Goal: Information Seeking & Learning: Compare options

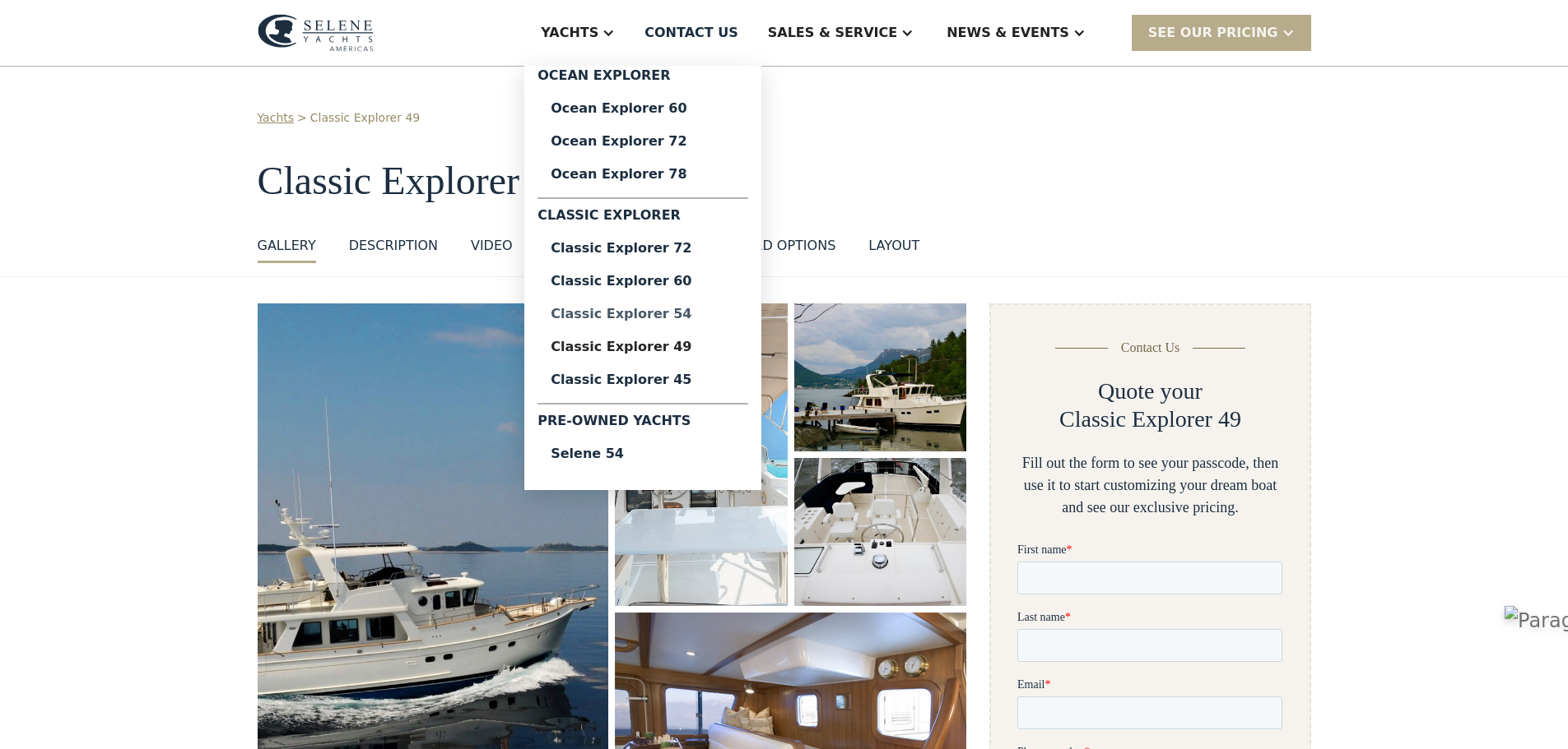
click at [675, 316] on div "Classic Explorer 54" at bounding box center [643, 313] width 185 height 13
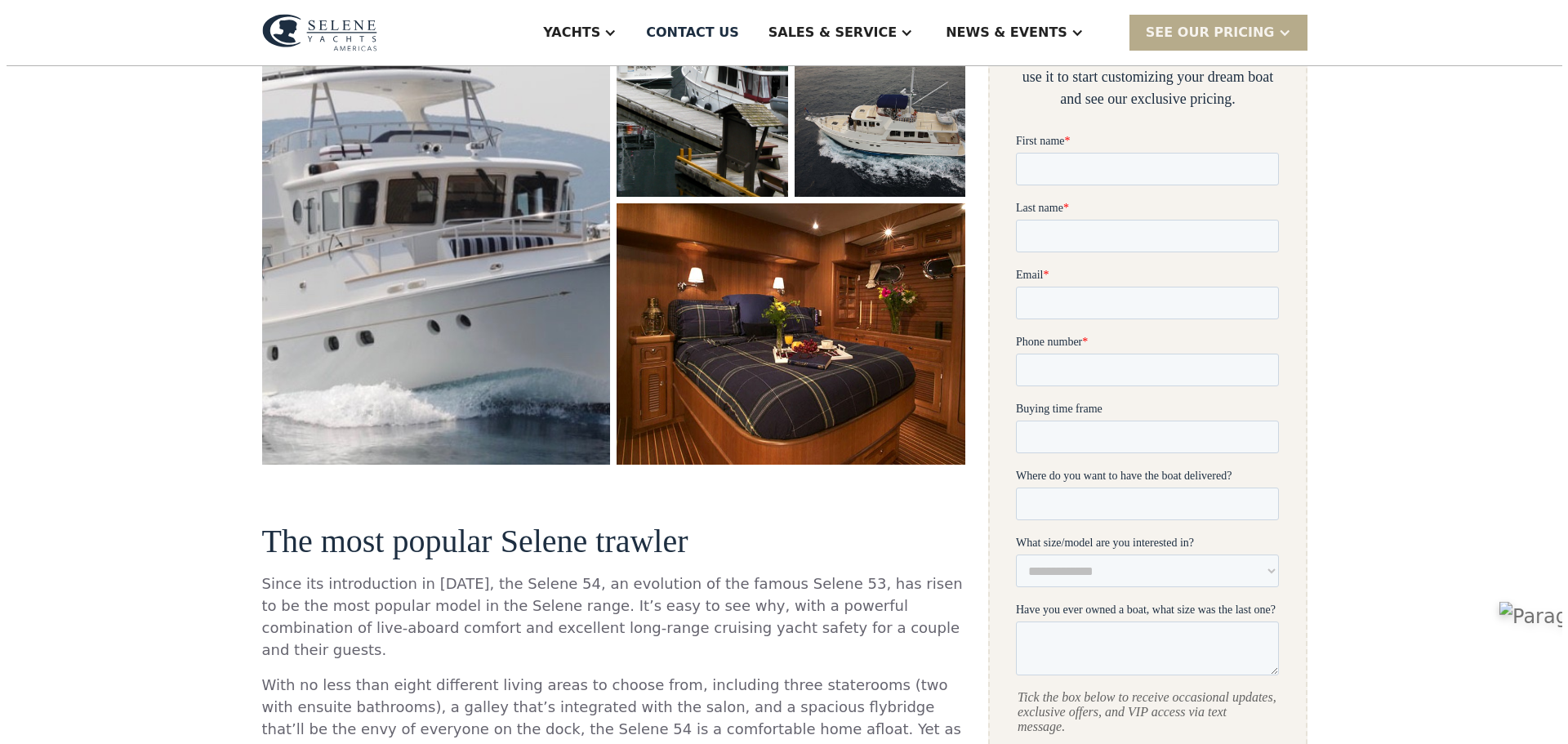
scroll to position [409, 0]
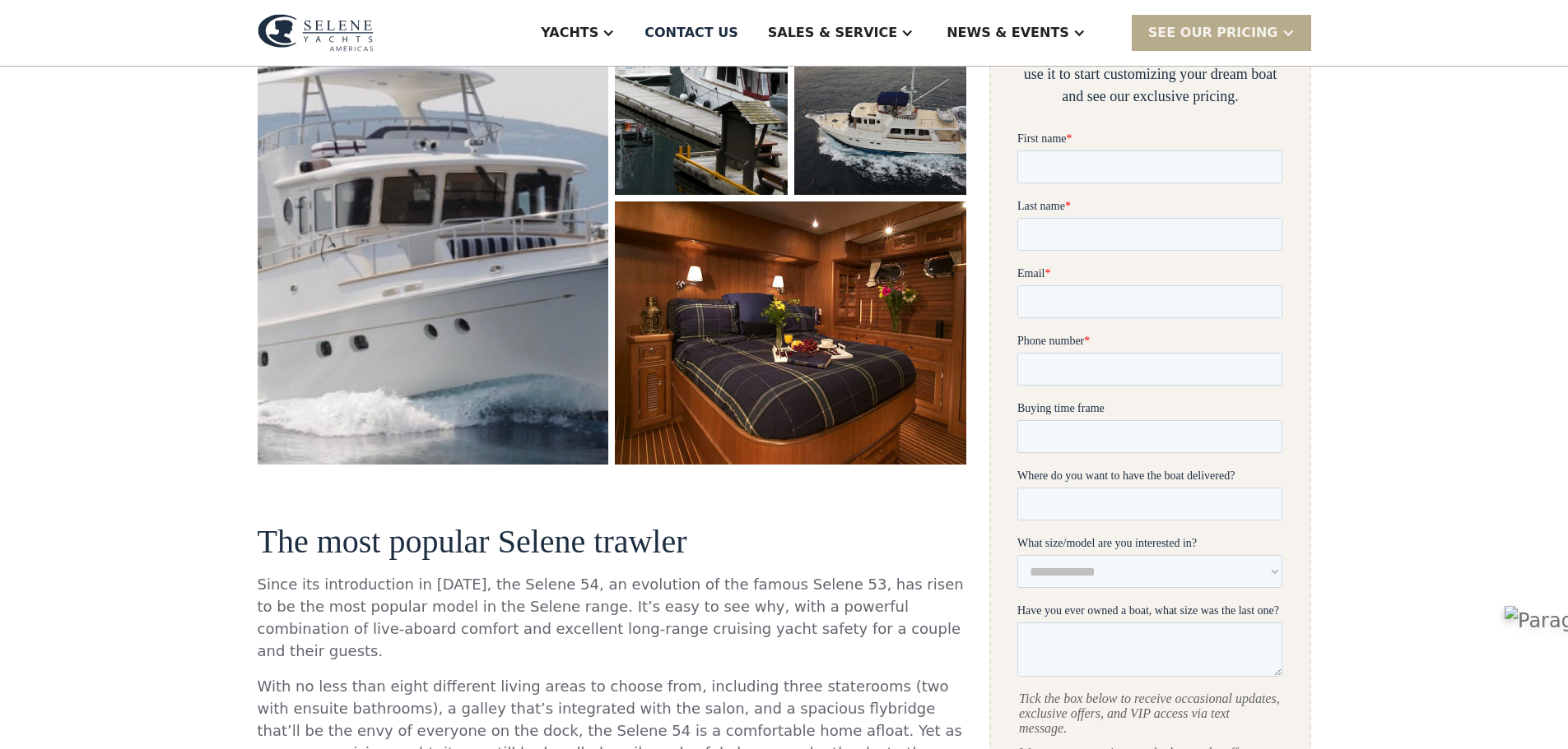
click at [477, 253] on img "open lightbox" at bounding box center [432, 179] width 364 height 594
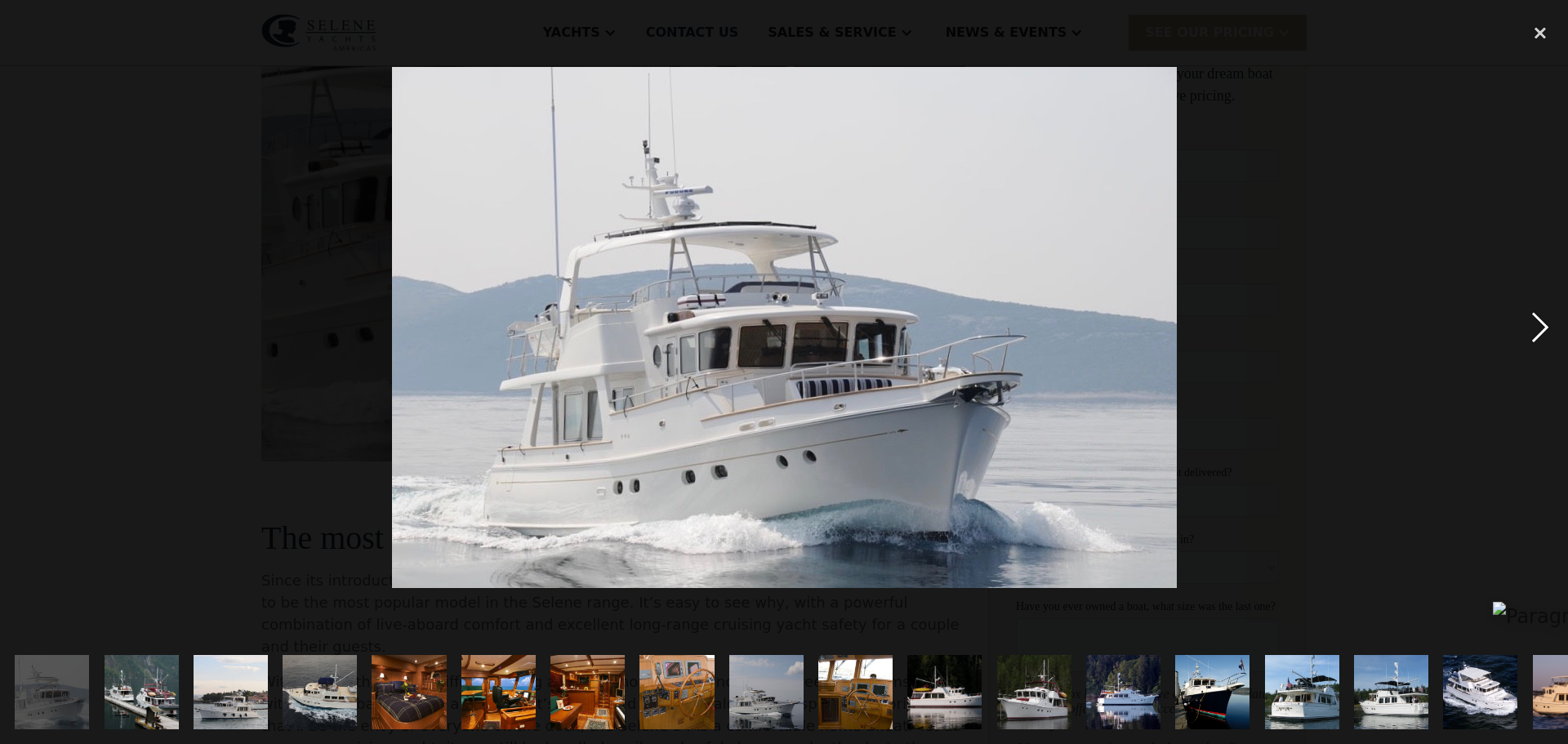
click at [1536, 332] on div "next image" at bounding box center [1540, 327] width 55 height 625
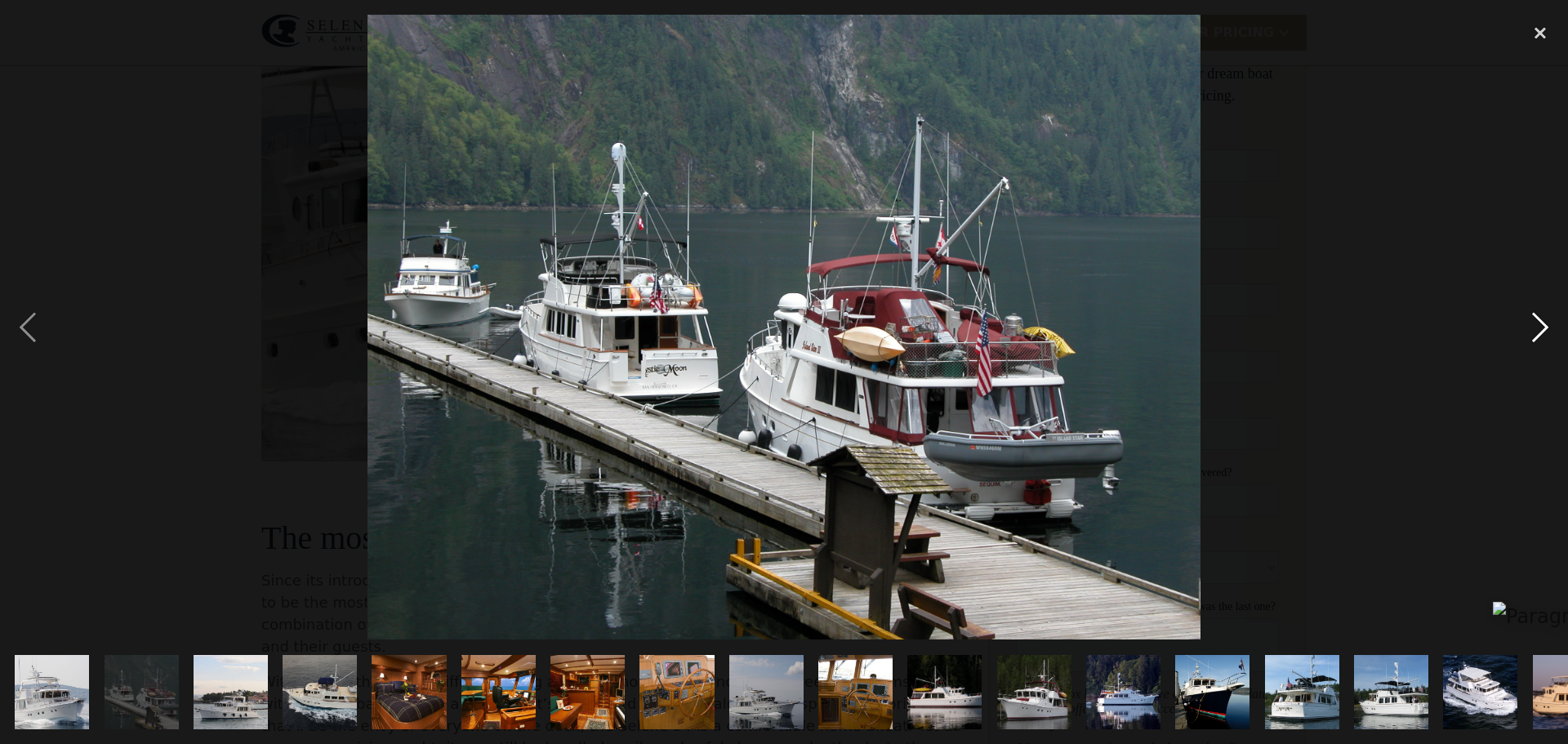
click at [1536, 331] on div "next image" at bounding box center [1540, 327] width 55 height 625
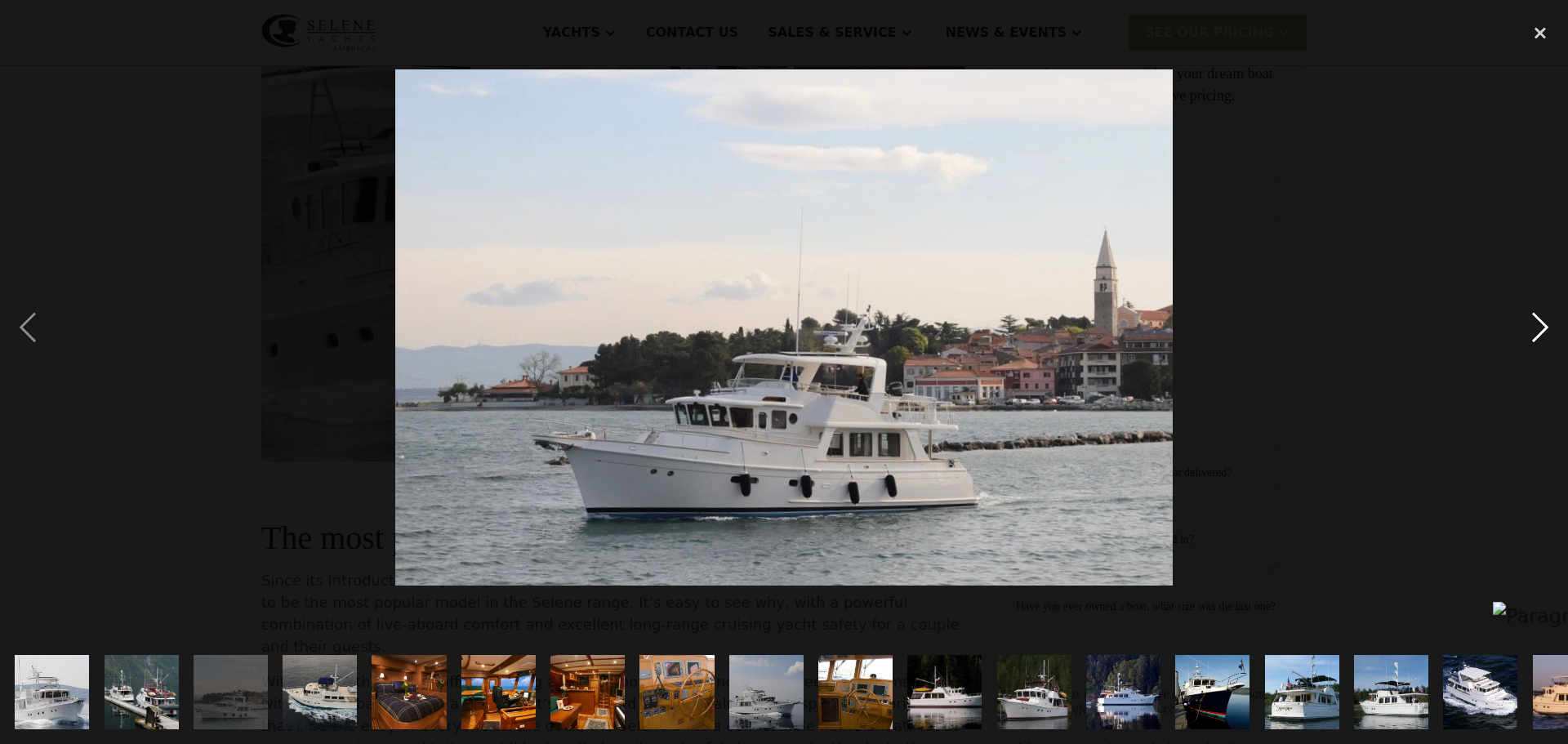
click at [1536, 331] on div "next image" at bounding box center [1540, 327] width 55 height 625
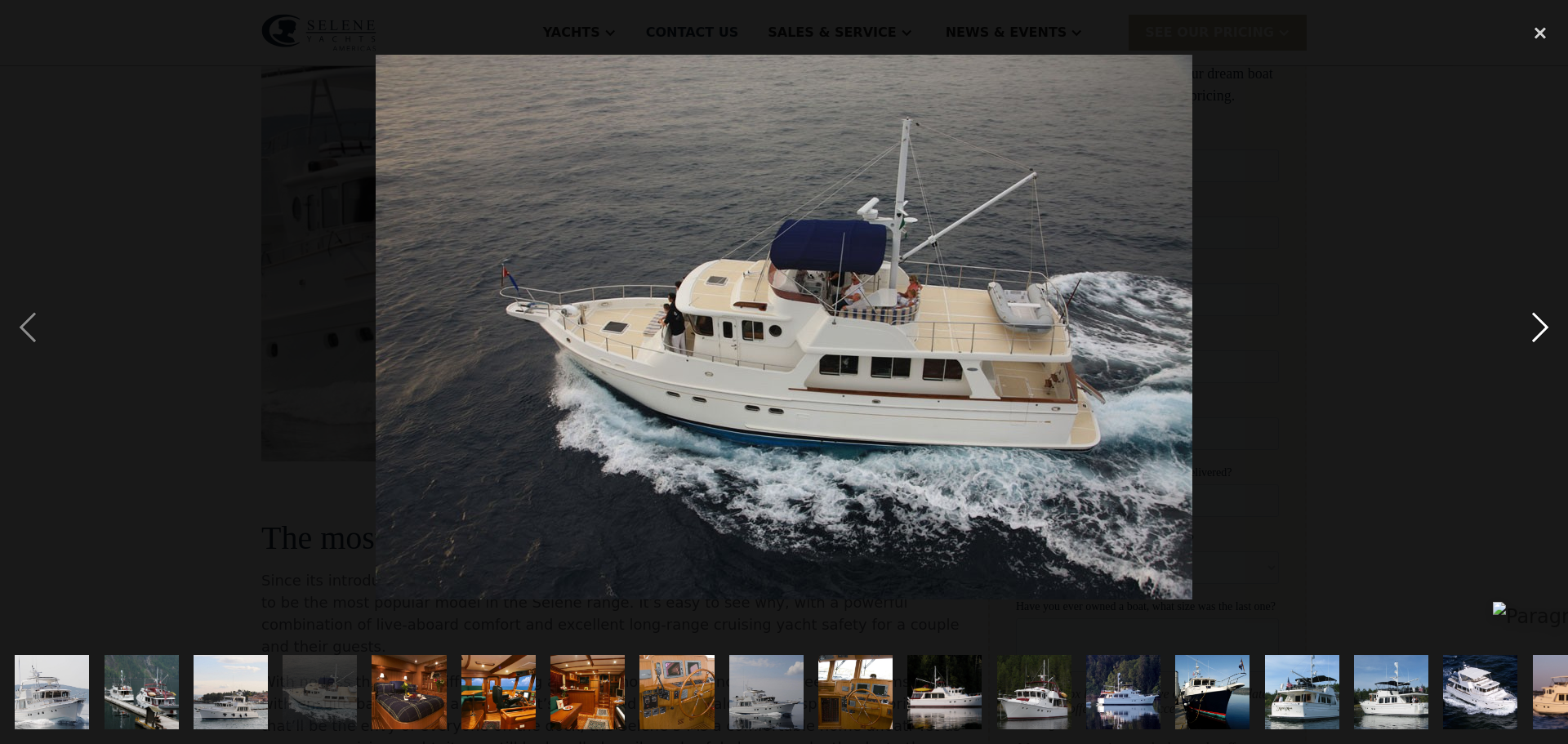
click at [1536, 331] on div "next image" at bounding box center [1540, 327] width 55 height 625
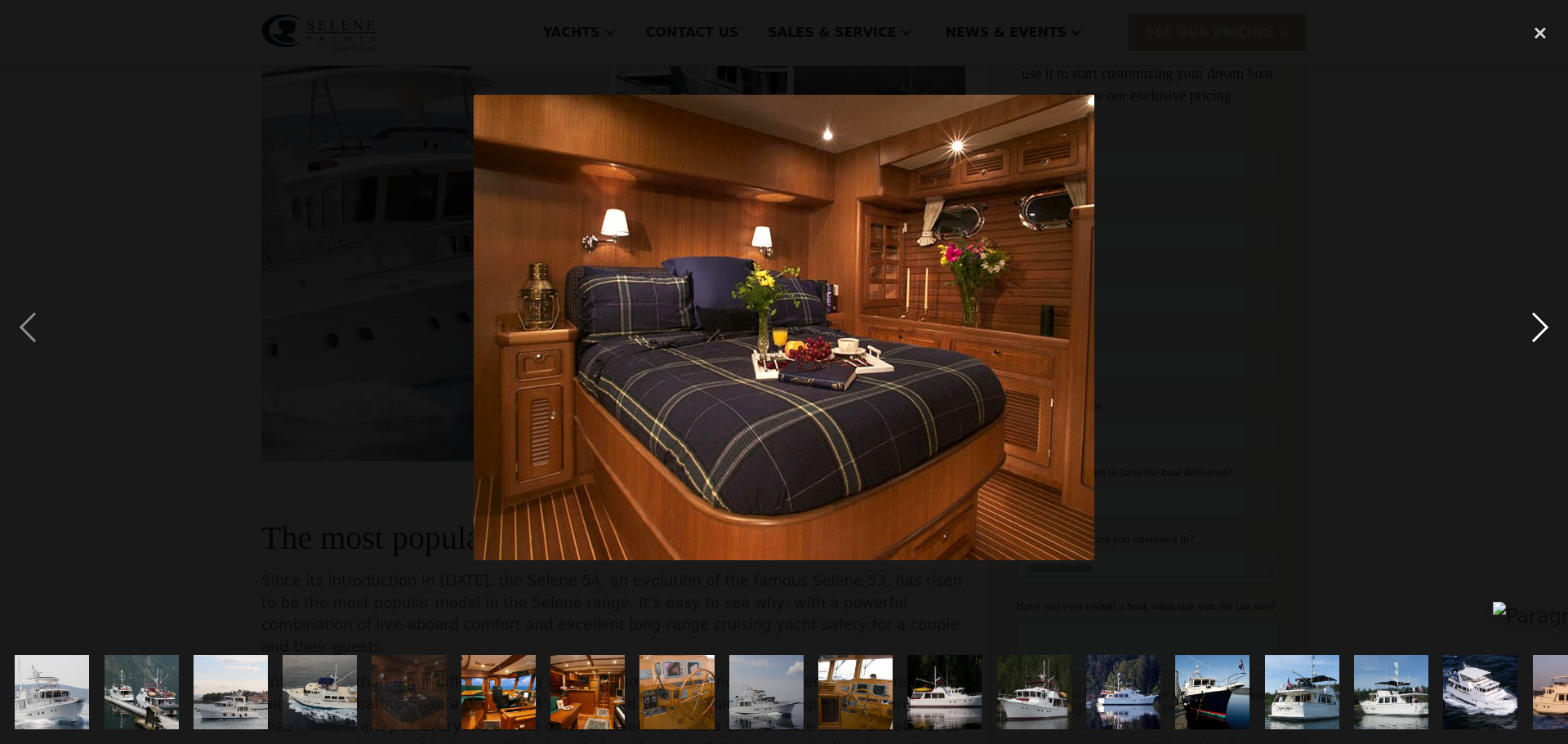
click at [1536, 330] on div "next image" at bounding box center [1540, 327] width 55 height 625
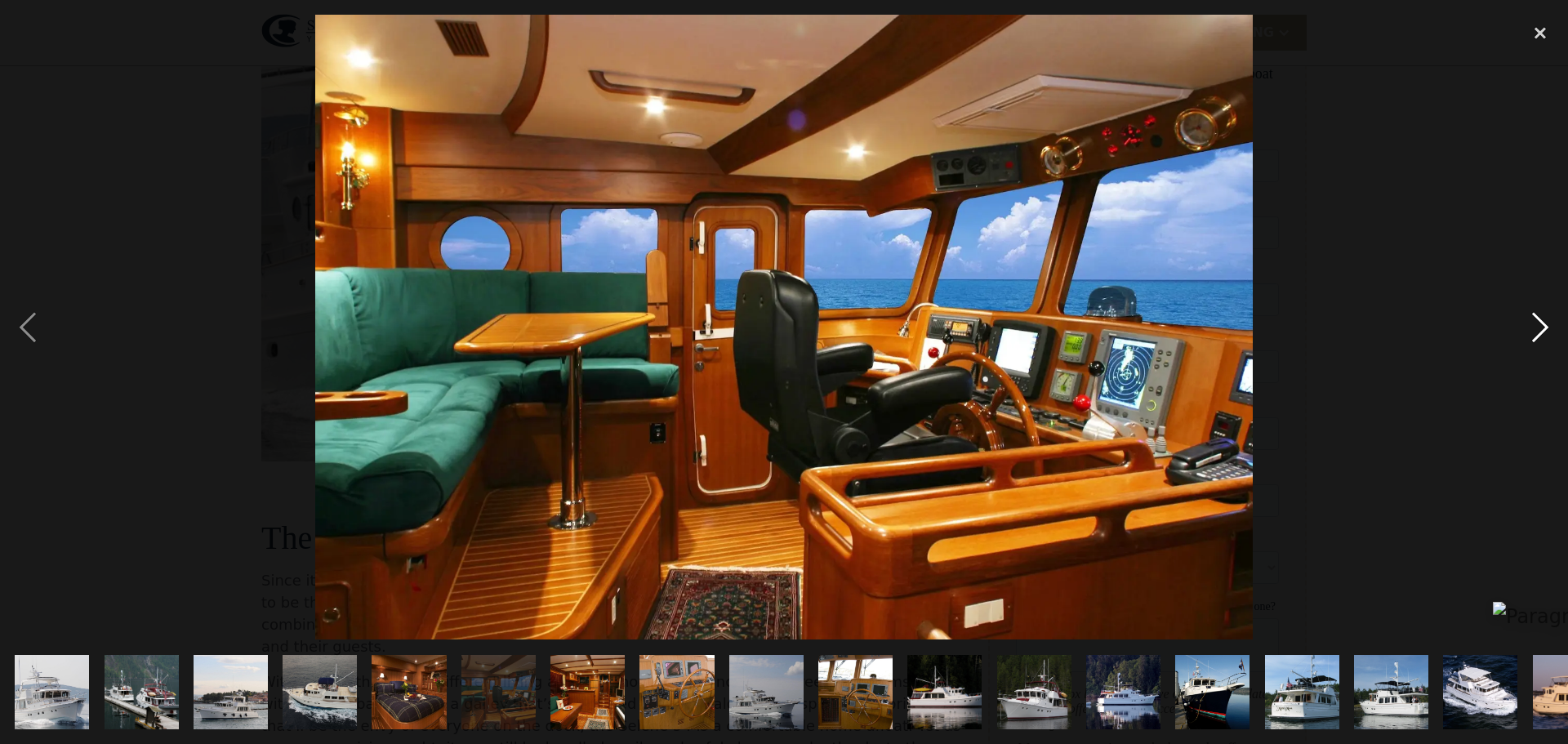
click at [1535, 330] on div "next image" at bounding box center [1540, 327] width 55 height 625
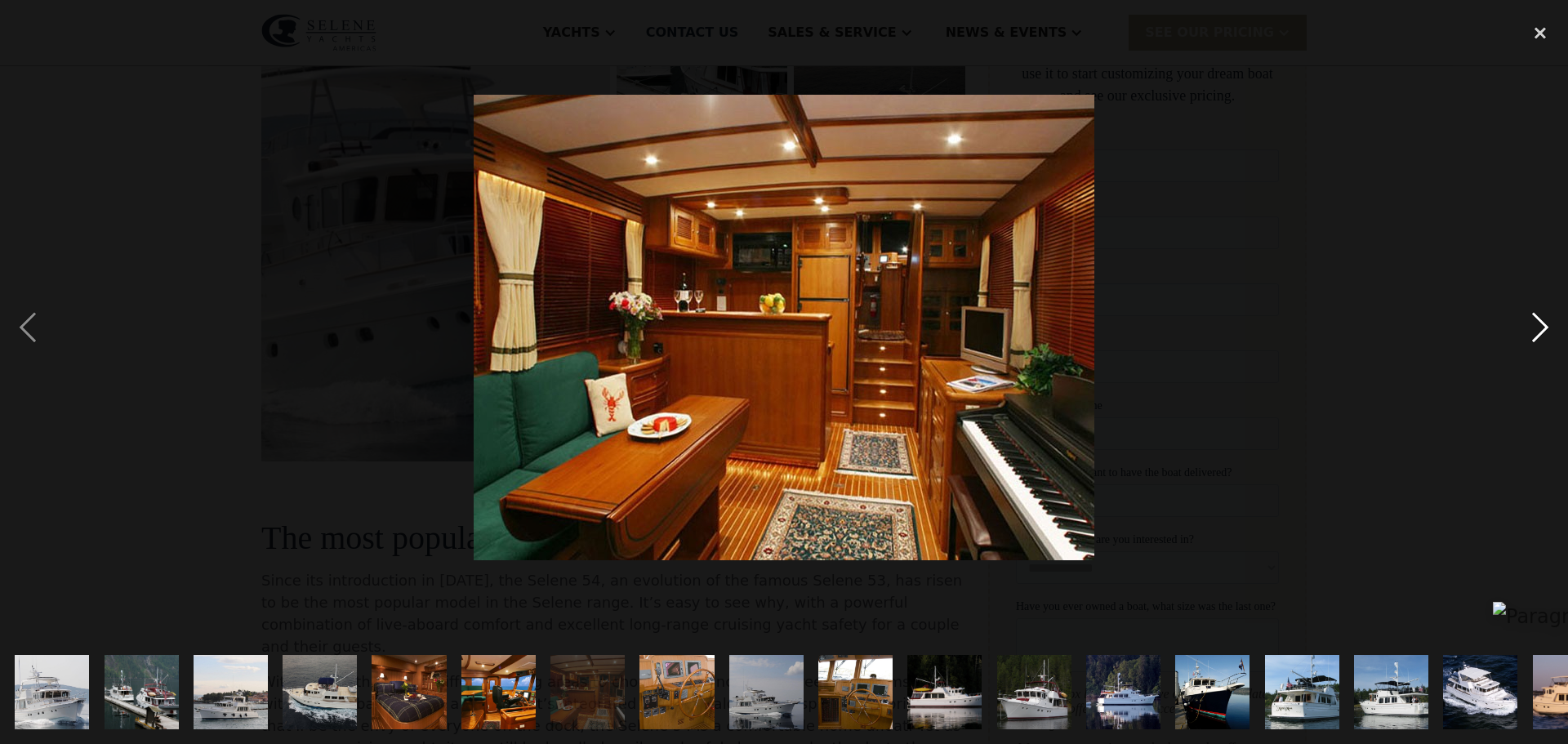
click at [1535, 330] on div "next image" at bounding box center [1540, 327] width 55 height 625
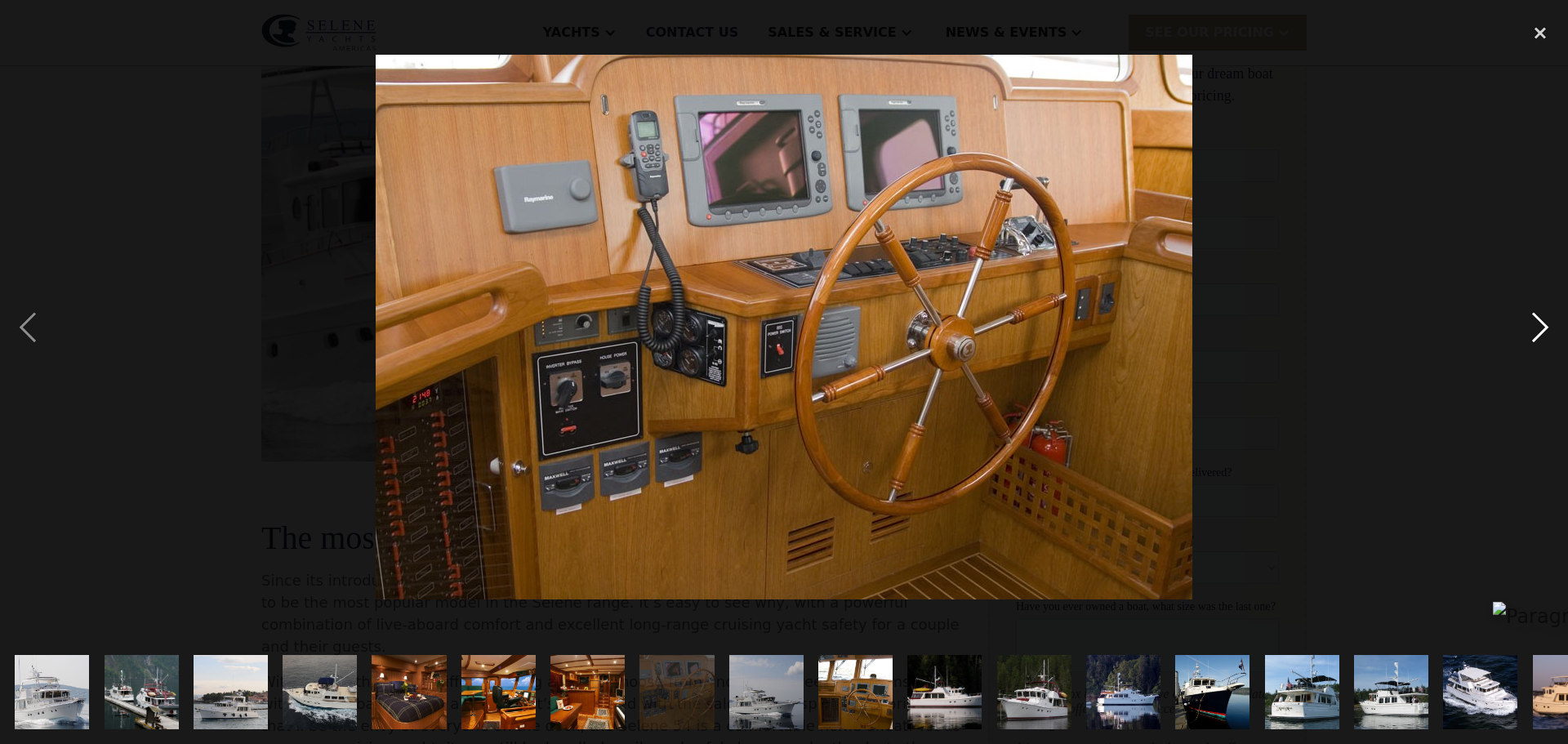
click at [1535, 330] on div "next image" at bounding box center [1540, 327] width 55 height 625
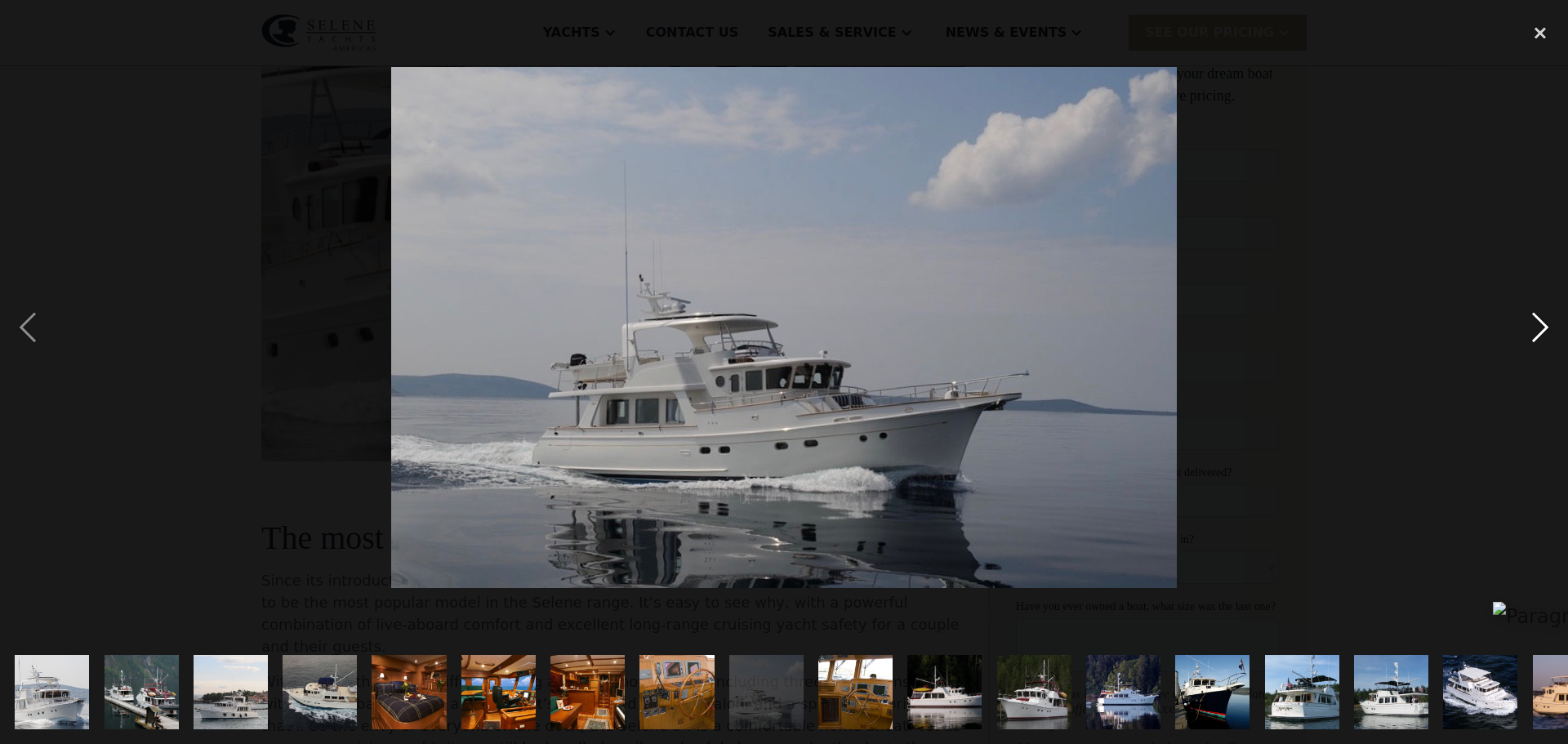
click at [1535, 330] on div "next image" at bounding box center [1540, 327] width 55 height 625
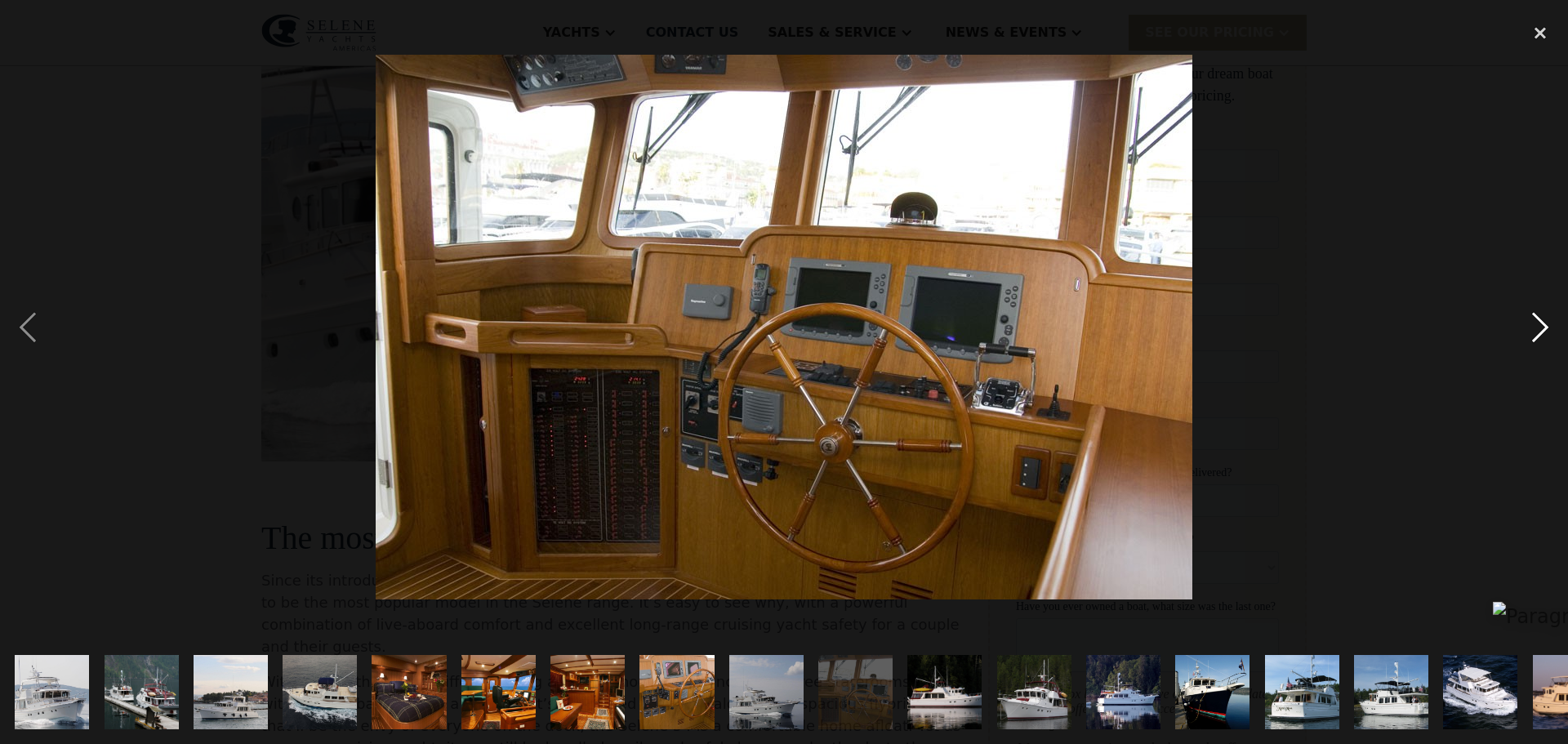
click at [1535, 330] on div "next image" at bounding box center [1540, 327] width 55 height 625
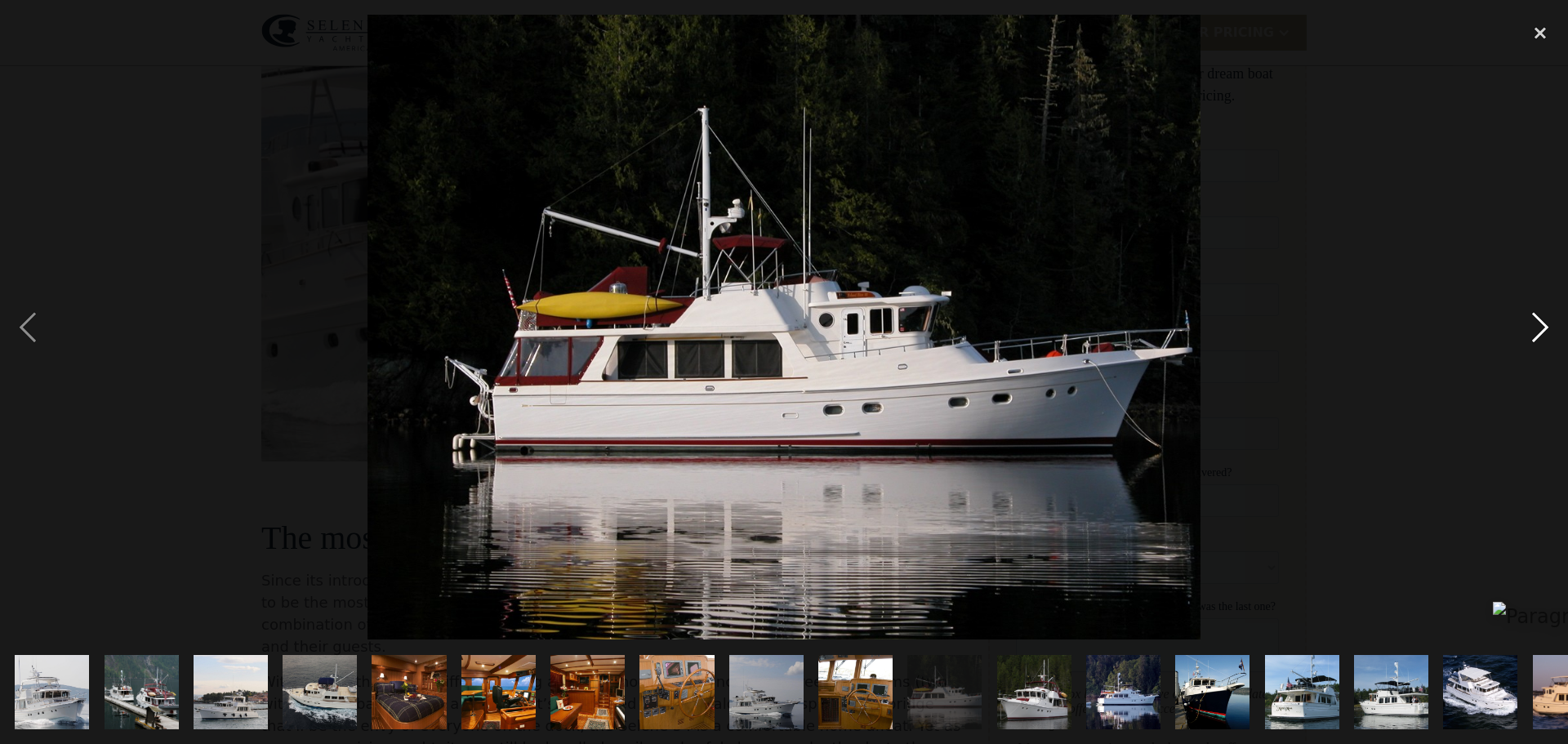
click at [1535, 330] on div "next image" at bounding box center [1540, 327] width 55 height 625
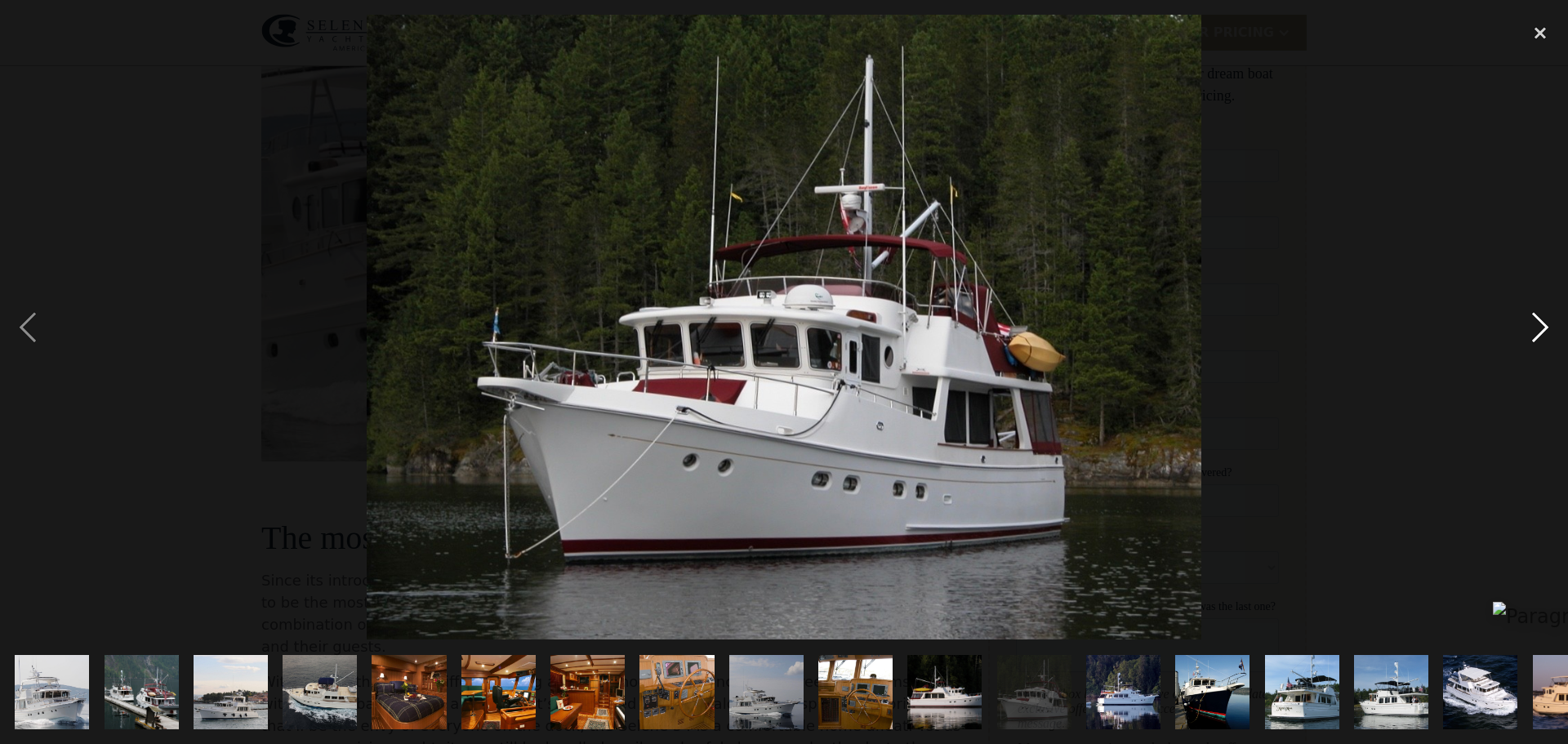
click at [1535, 330] on div "next image" at bounding box center [1540, 327] width 55 height 625
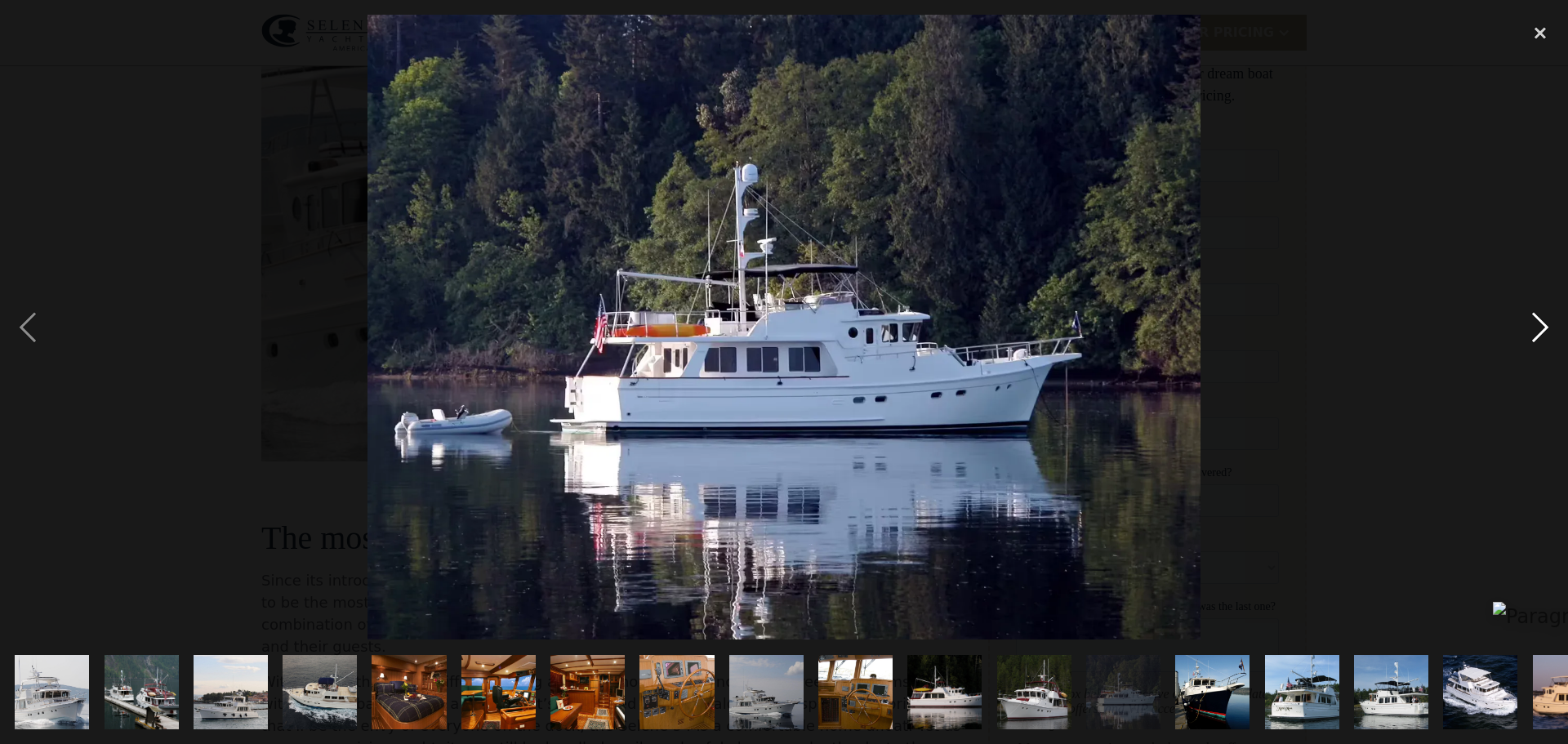
click at [1535, 330] on div "next image" at bounding box center [1540, 327] width 55 height 625
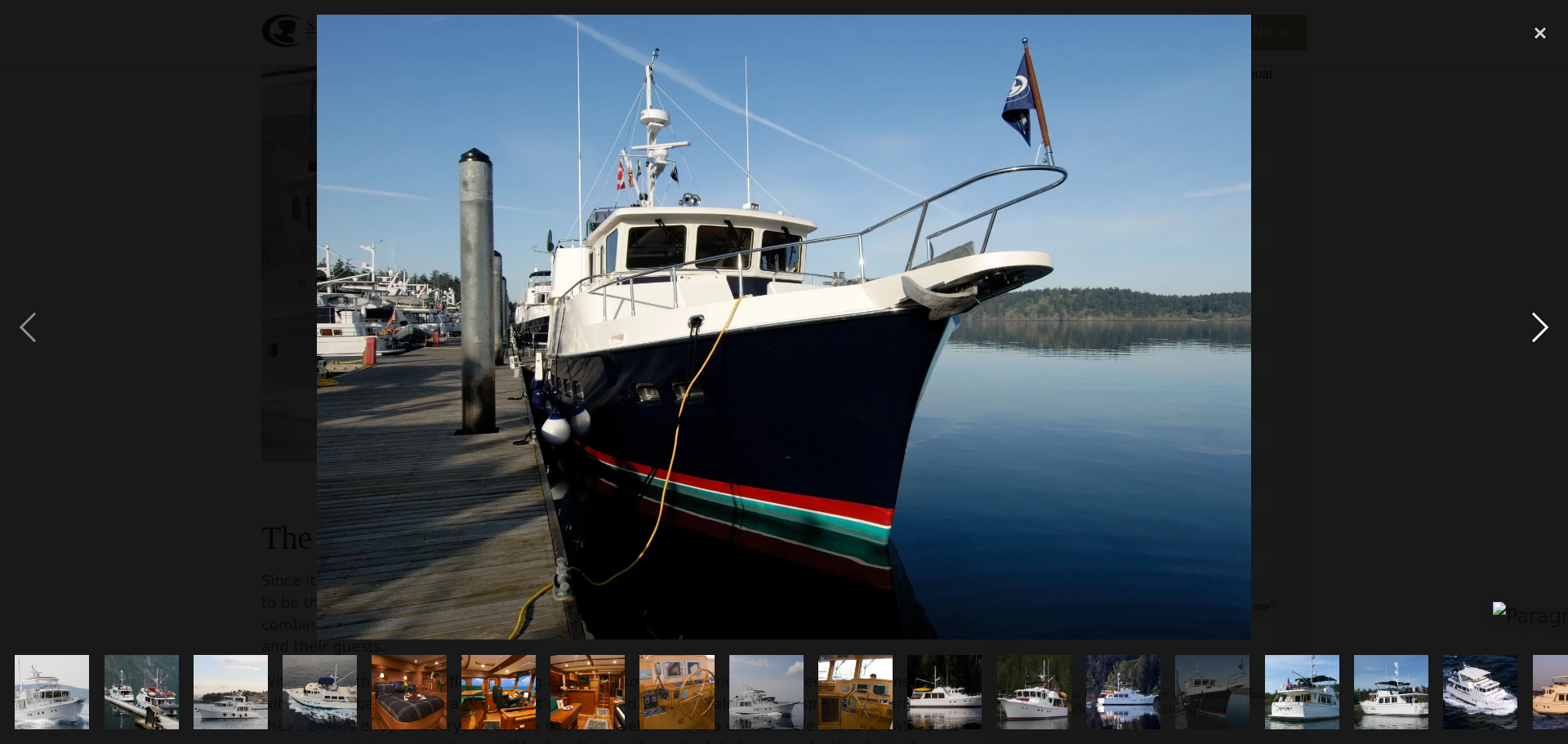
click at [1535, 330] on div "next image" at bounding box center [1540, 327] width 55 height 625
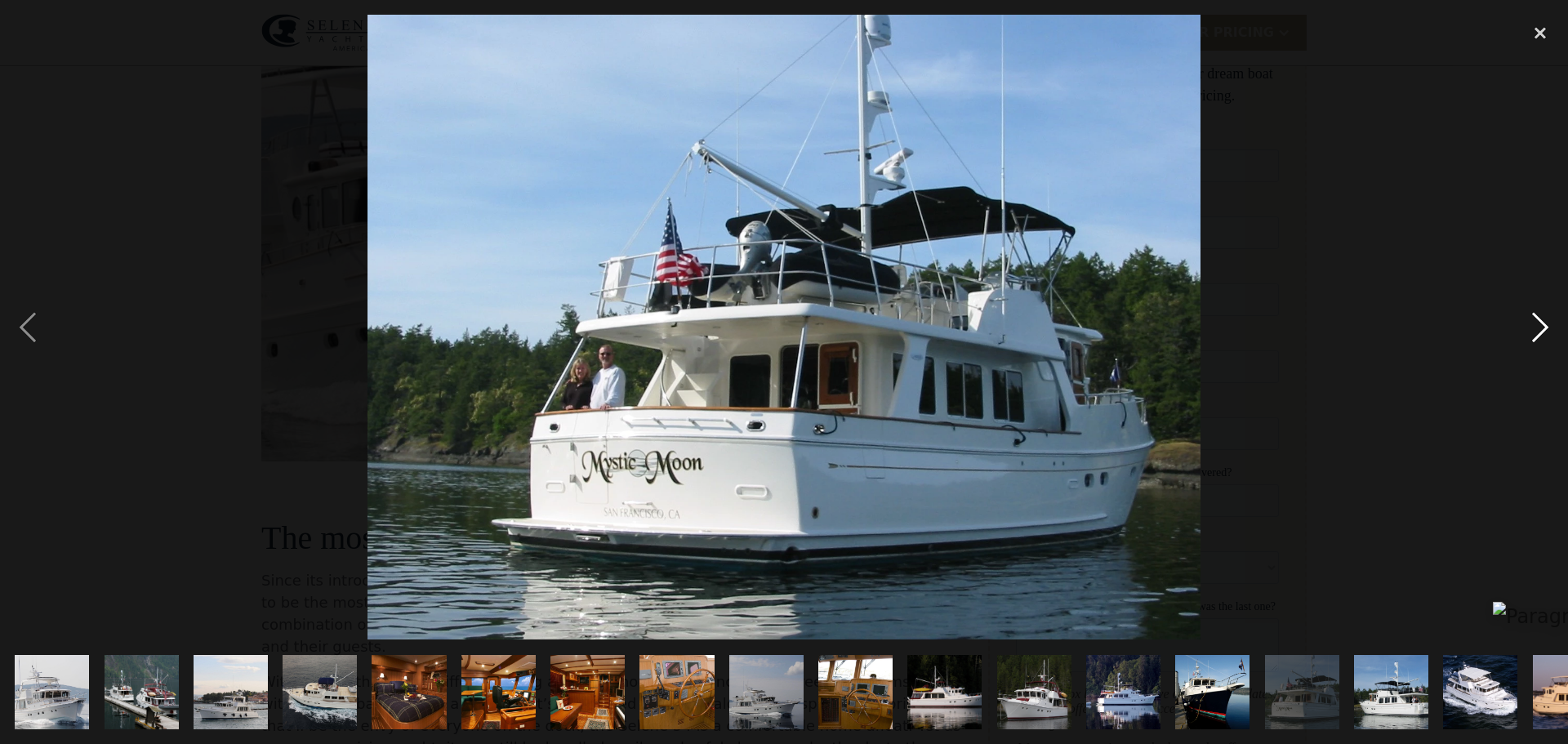
click at [1534, 330] on div "next image" at bounding box center [1540, 327] width 55 height 625
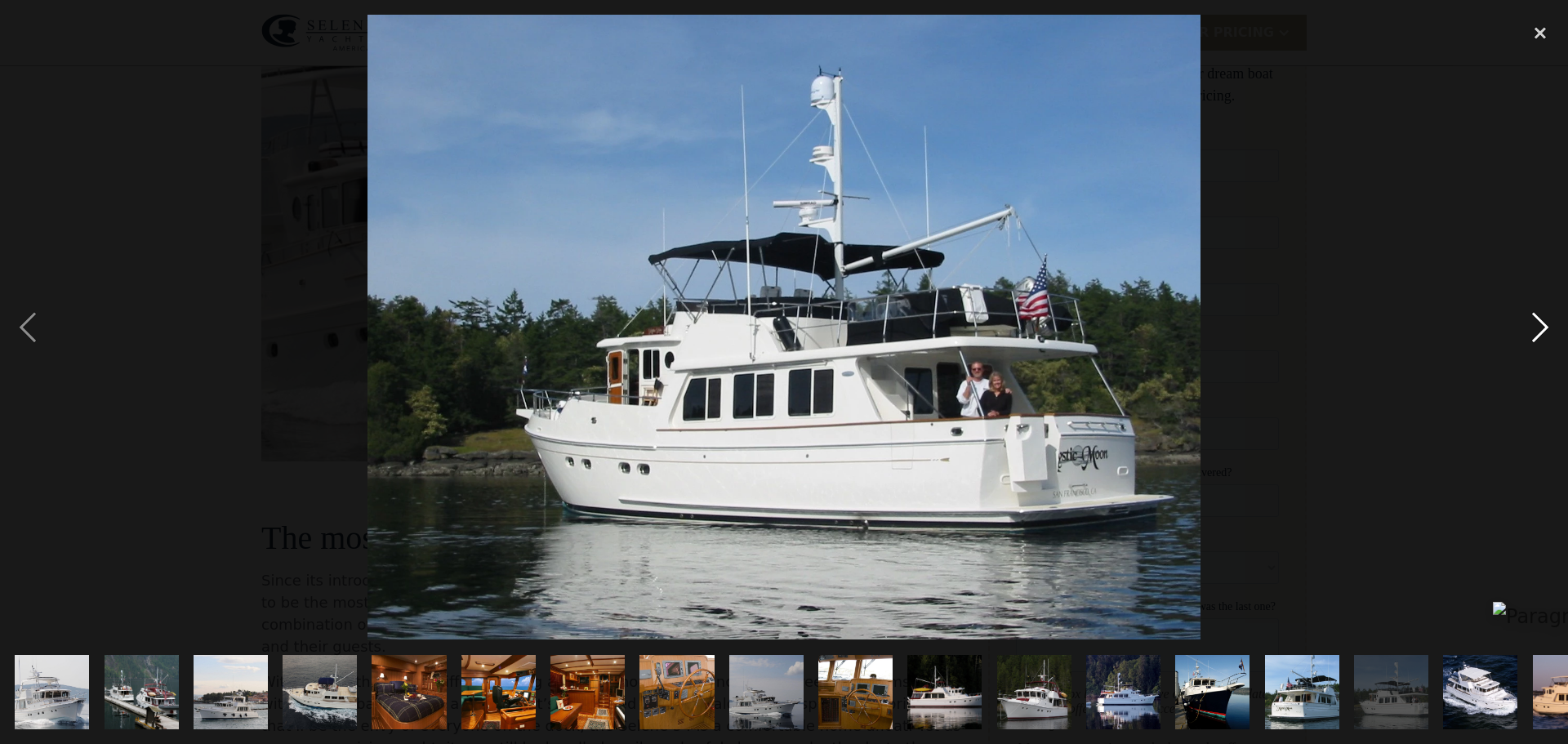
click at [1534, 330] on div "next image" at bounding box center [1540, 327] width 55 height 625
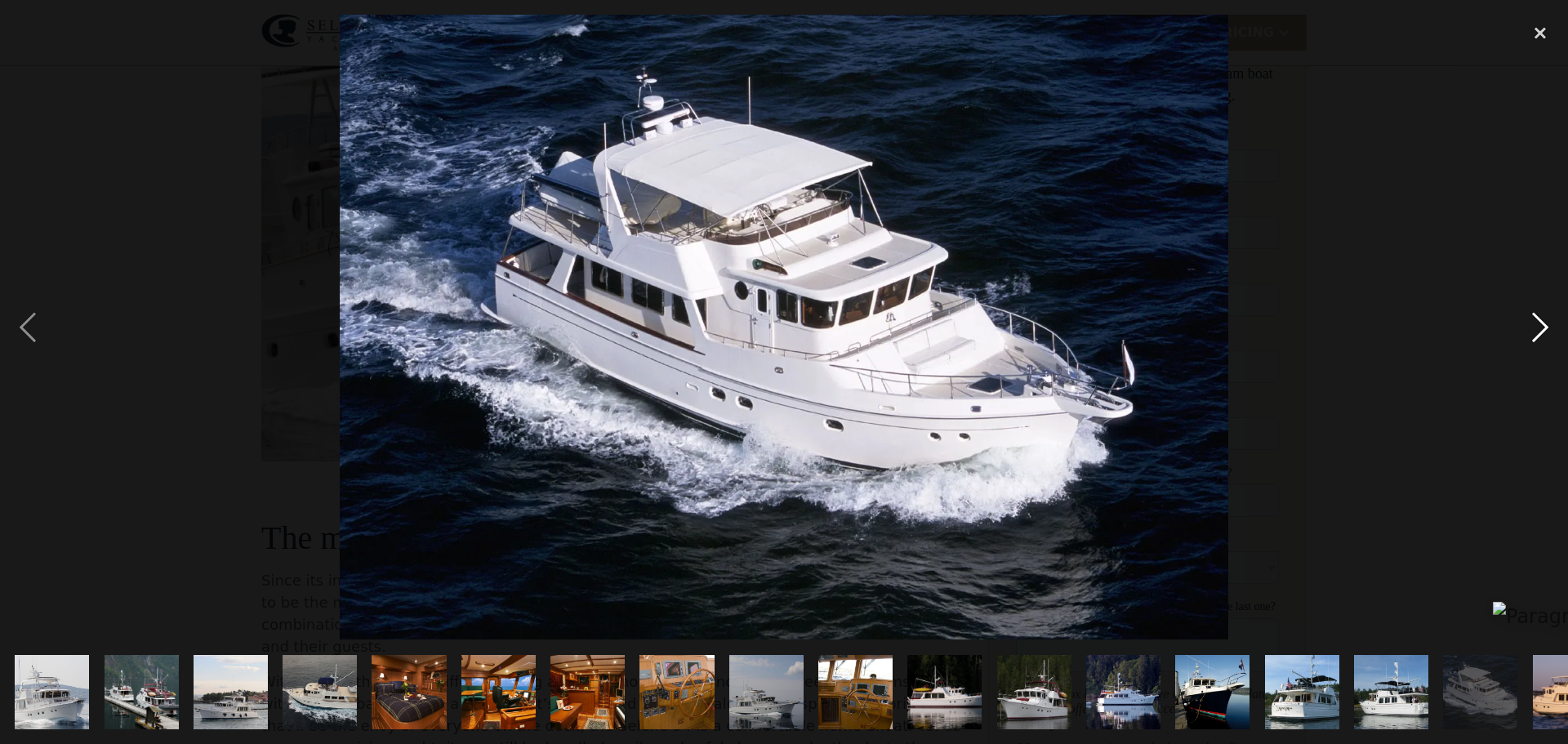
click at [1533, 330] on div "next image" at bounding box center [1540, 327] width 55 height 625
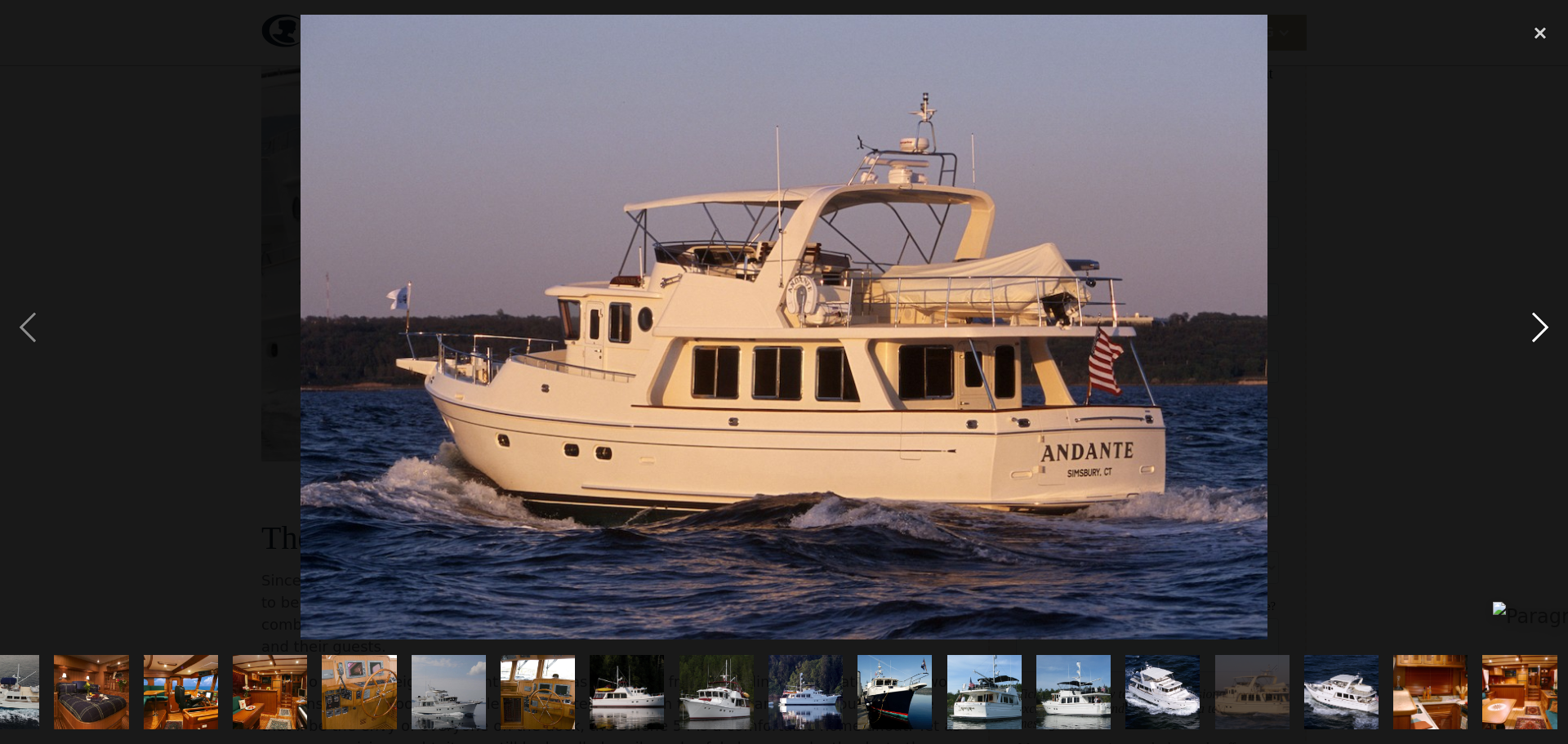
scroll to position [0, 322]
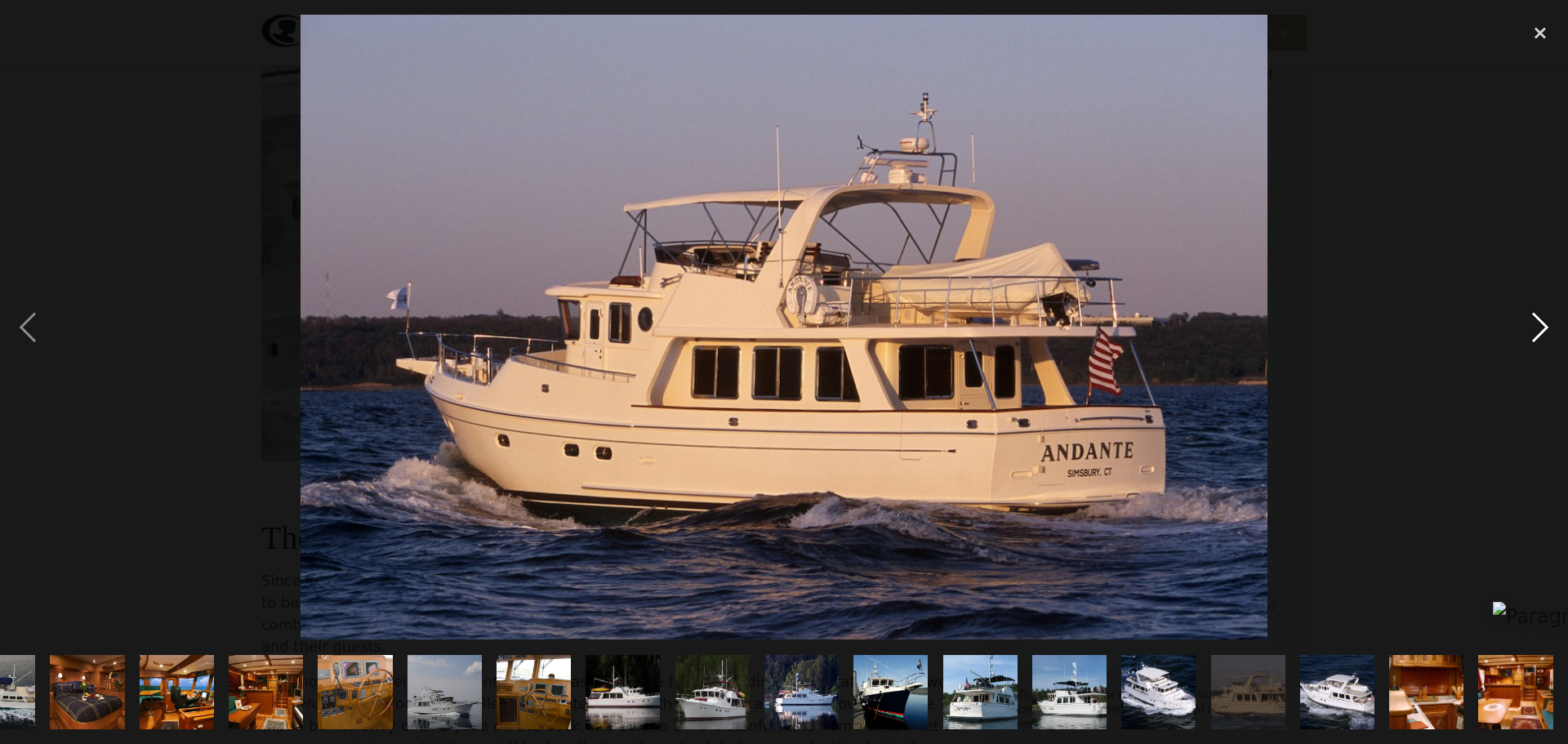
click at [1533, 330] on div "next image" at bounding box center [1540, 327] width 55 height 625
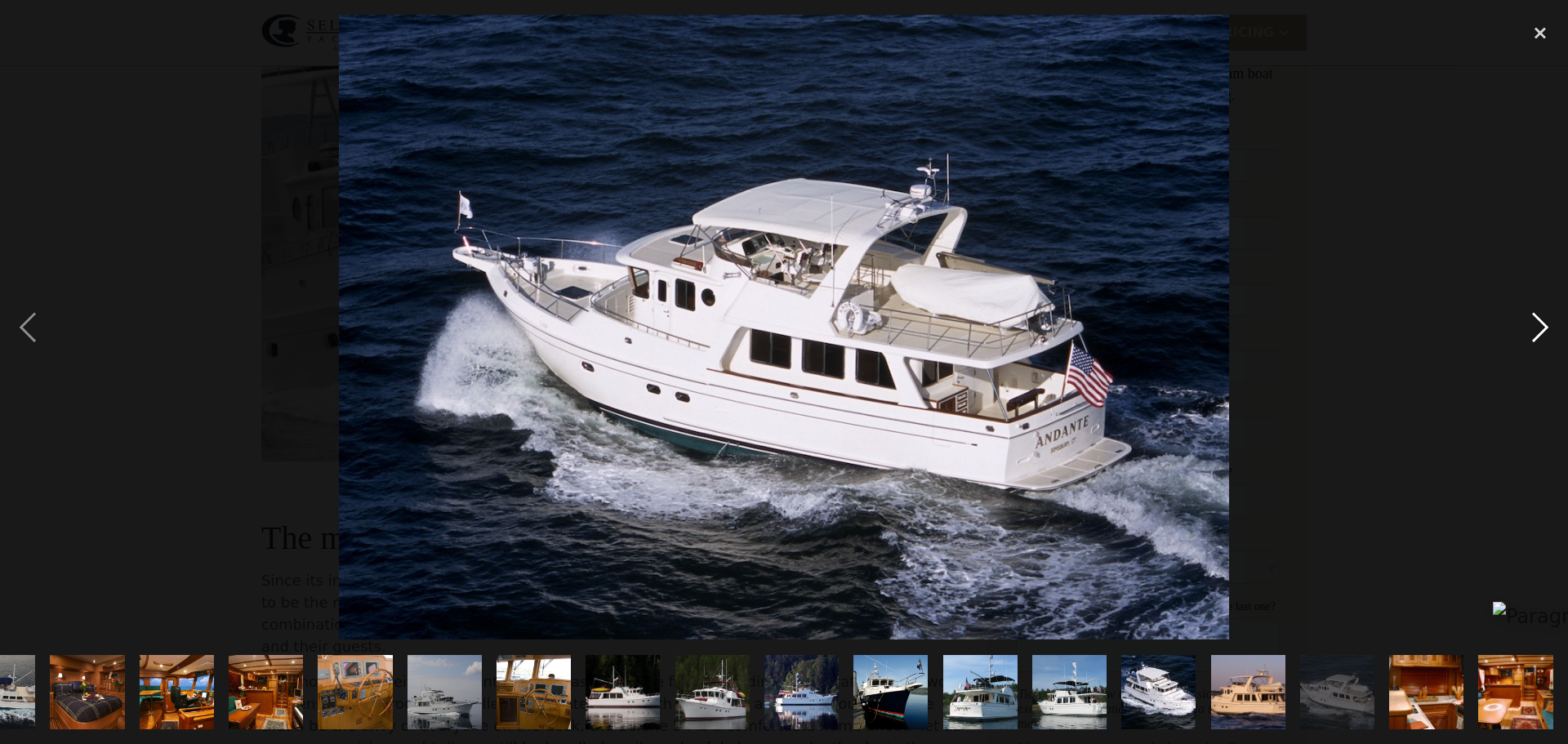
click at [1533, 330] on div "next image" at bounding box center [1540, 327] width 55 height 625
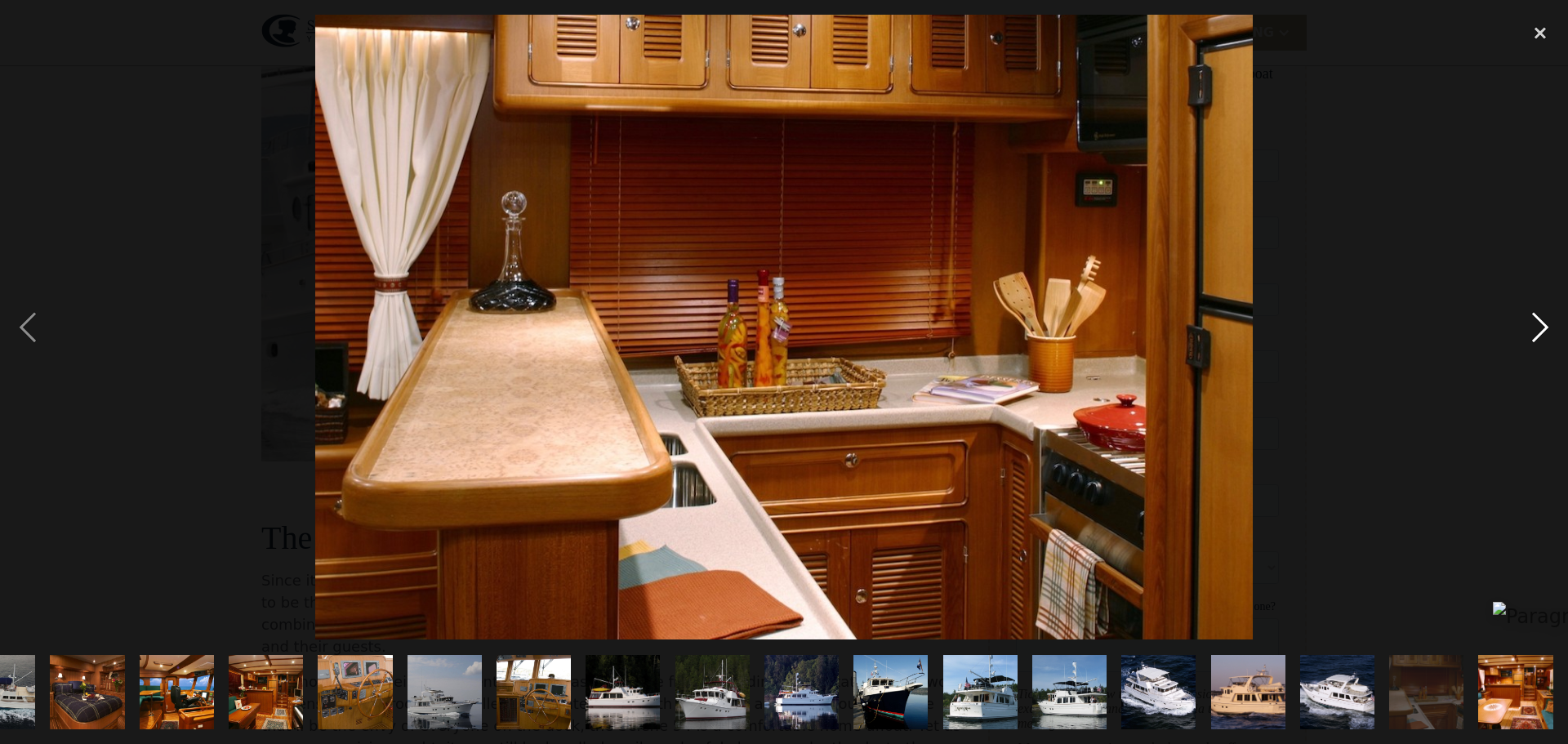
click at [1533, 330] on div "next image" at bounding box center [1540, 327] width 55 height 625
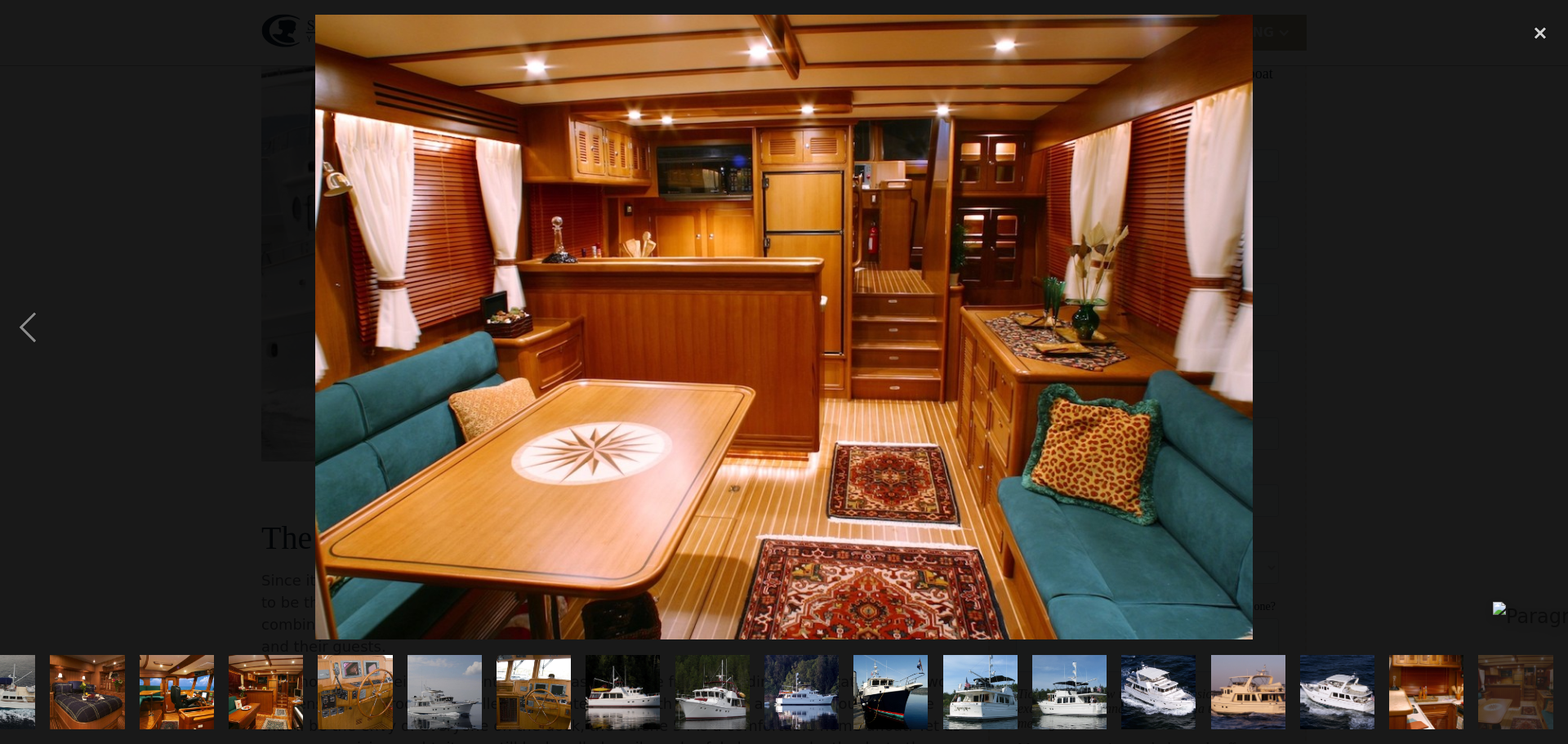
click at [1533, 330] on div "next image" at bounding box center [1540, 327] width 55 height 625
click at [1536, 35] on div "close lightbox" at bounding box center [1540, 33] width 55 height 35
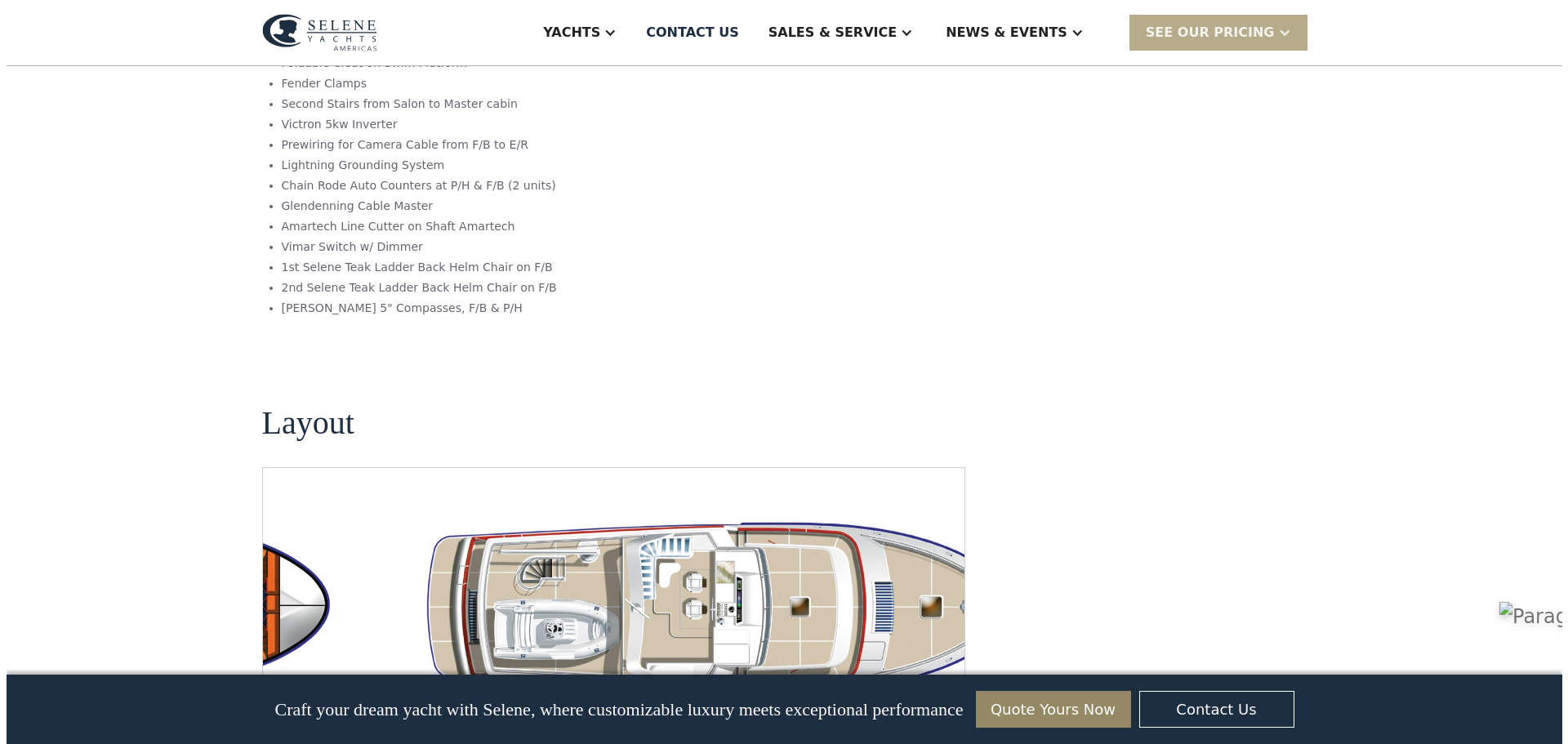
scroll to position [2696, 0]
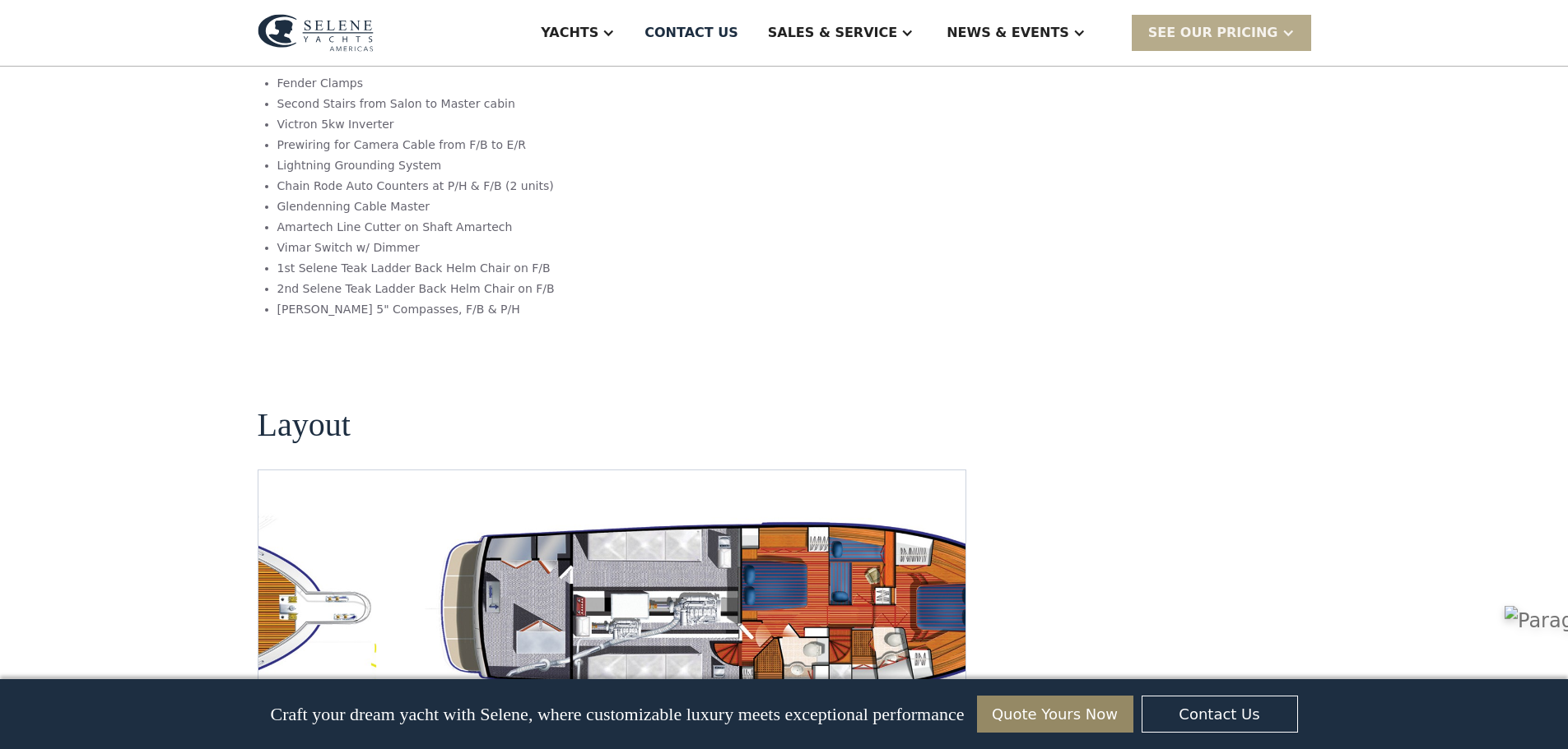
click at [797, 510] on img "open lightbox" at bounding box center [742, 609] width 682 height 198
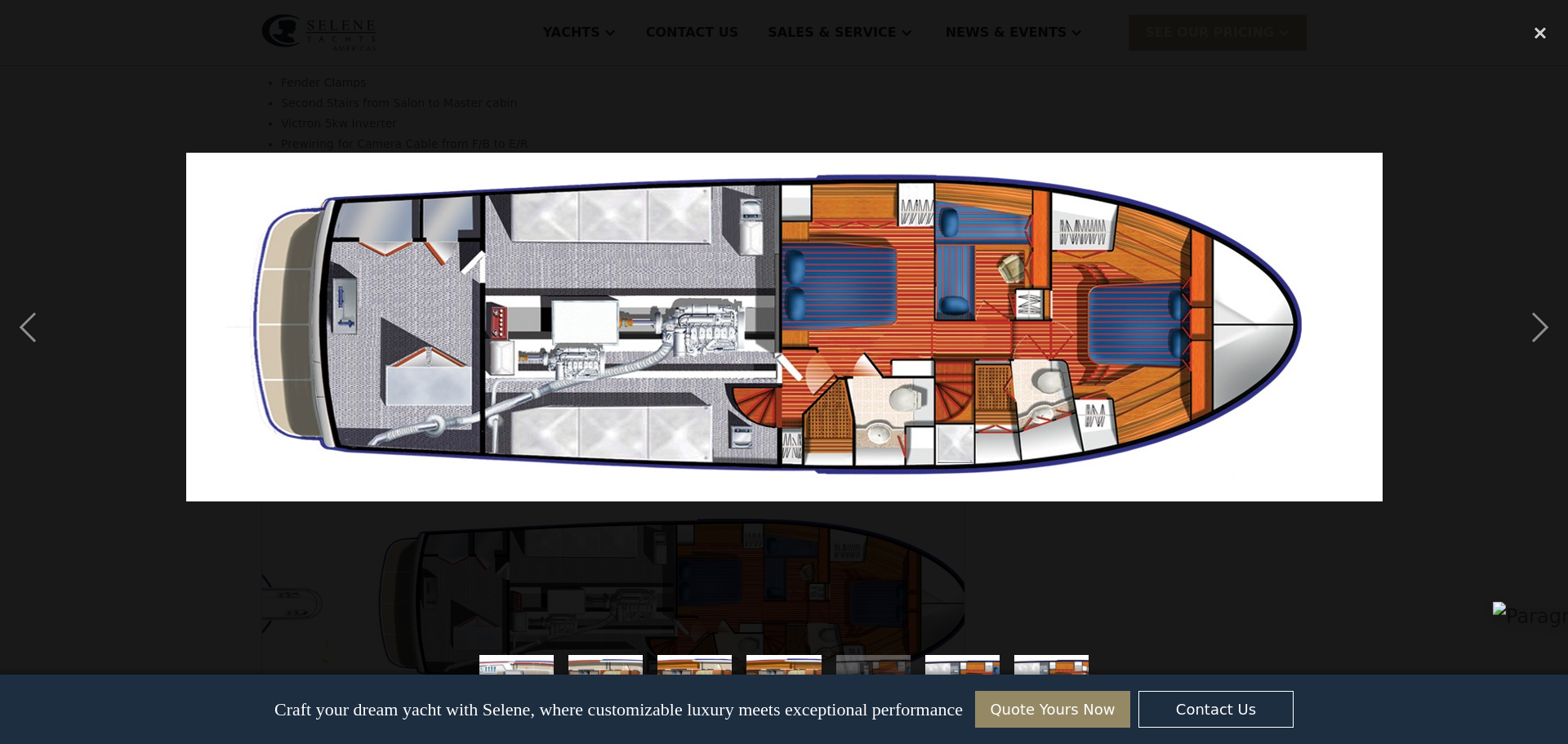
click at [977, 243] on img at bounding box center [784, 327] width 1197 height 349
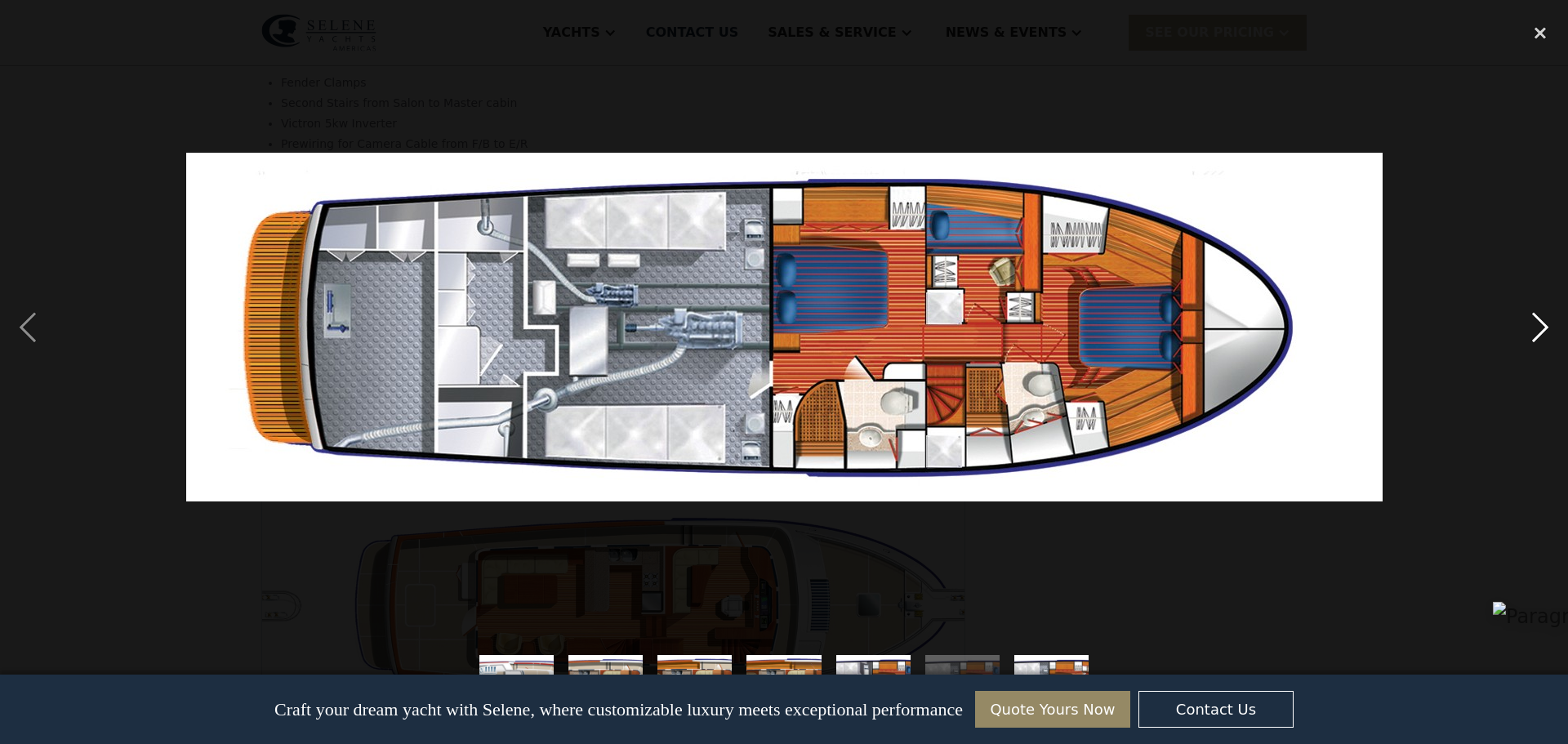
click at [1538, 322] on div "next image" at bounding box center [1540, 327] width 55 height 625
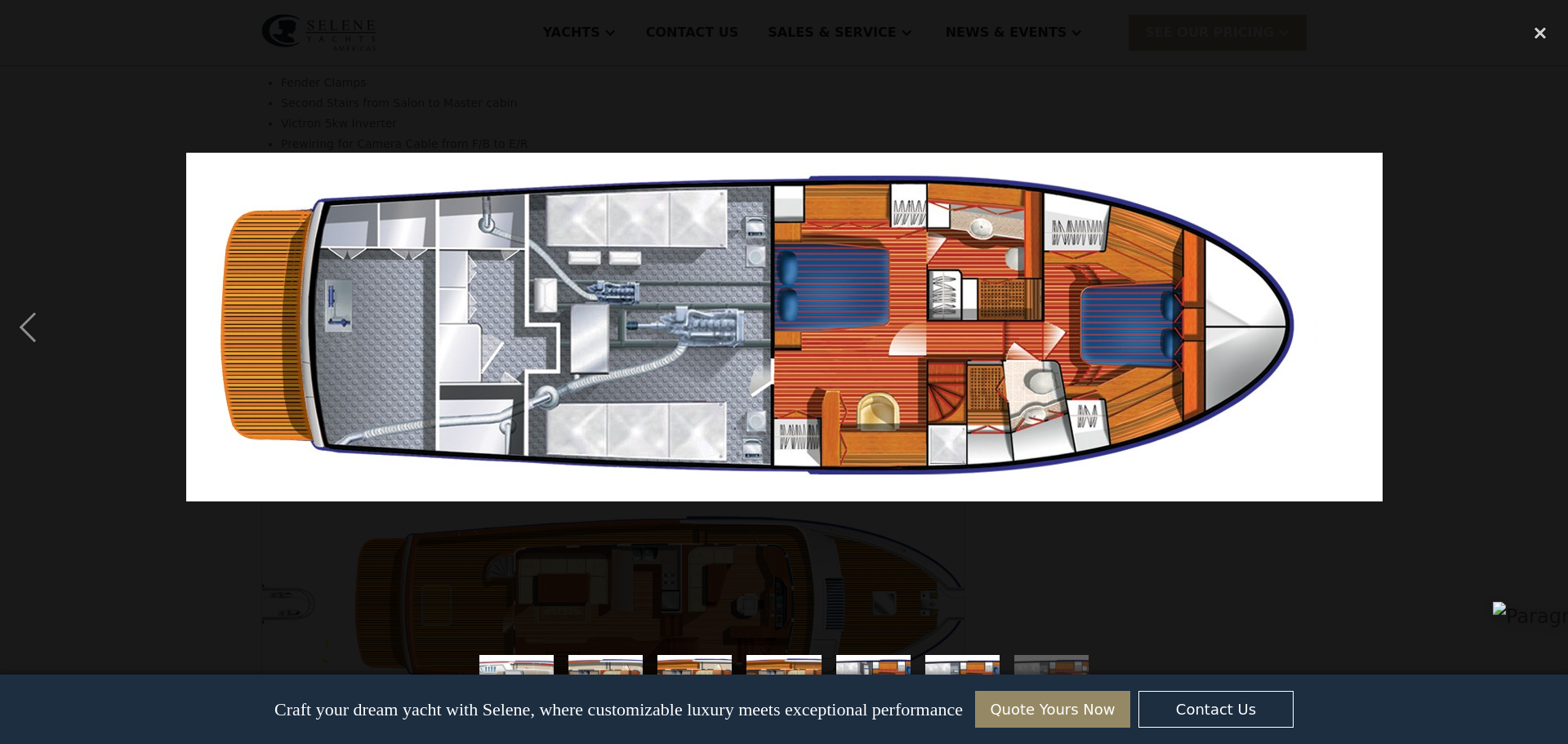
click at [1538, 322] on div "next image" at bounding box center [1540, 327] width 55 height 625
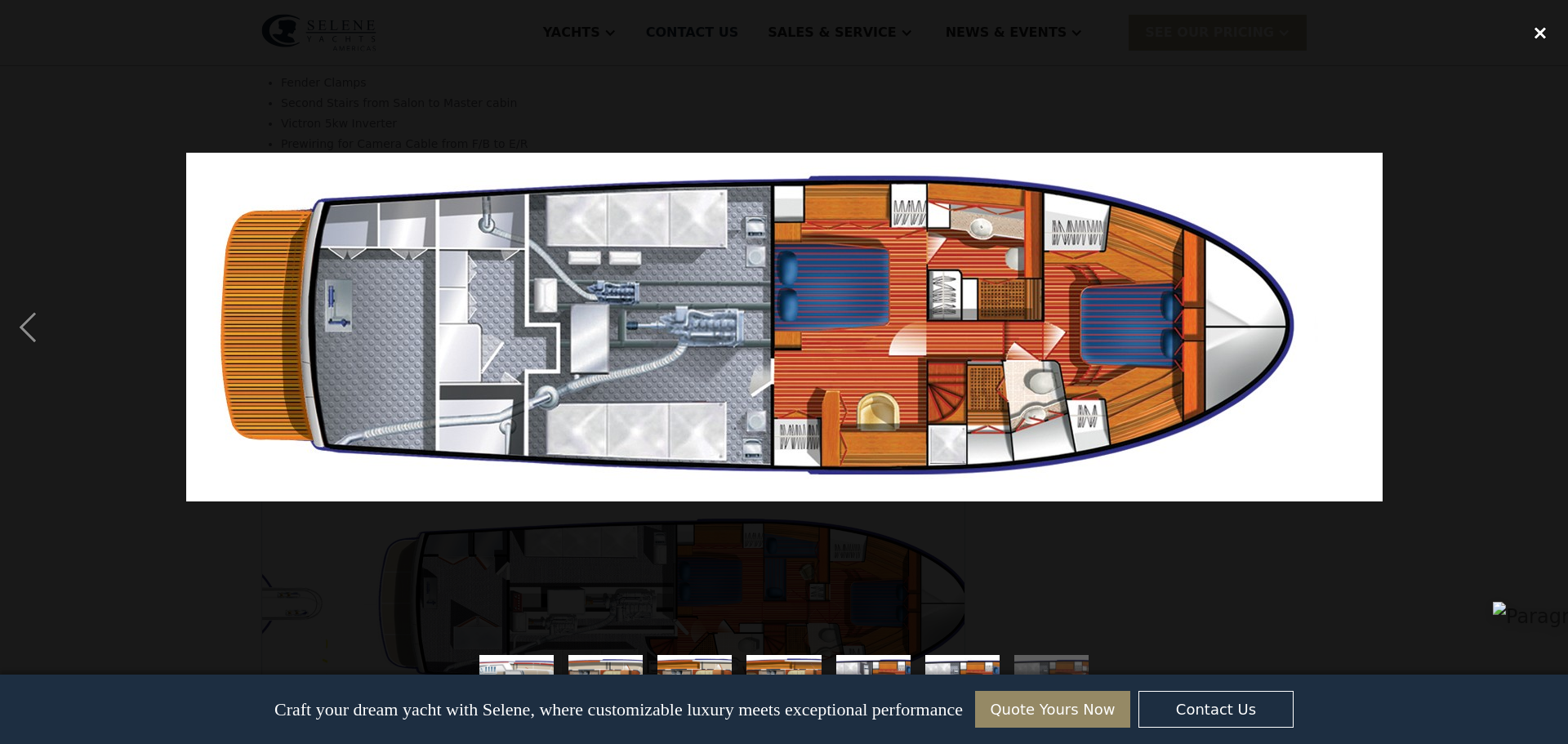
click at [1535, 33] on div "close lightbox" at bounding box center [1540, 33] width 55 height 35
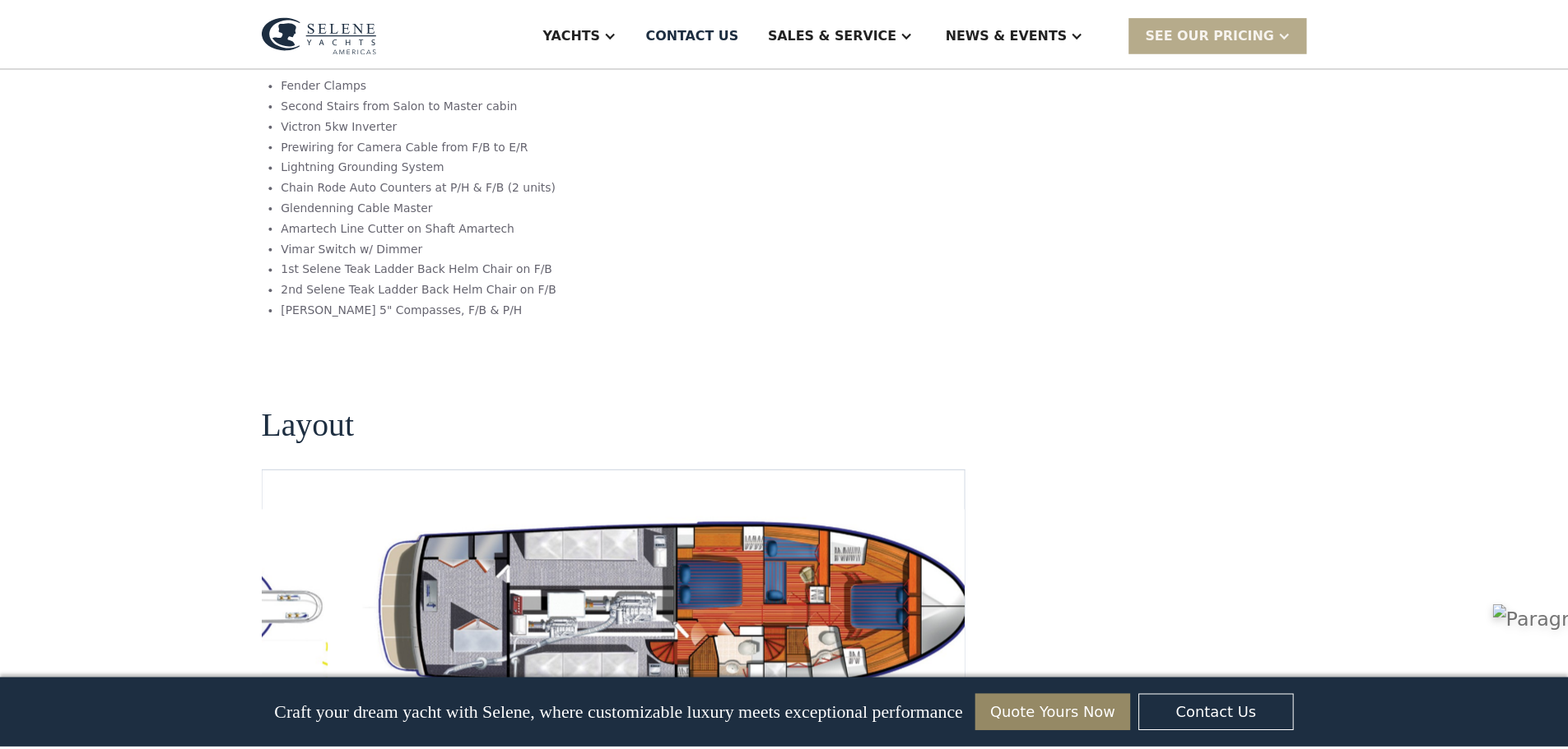
scroll to position [215, 0]
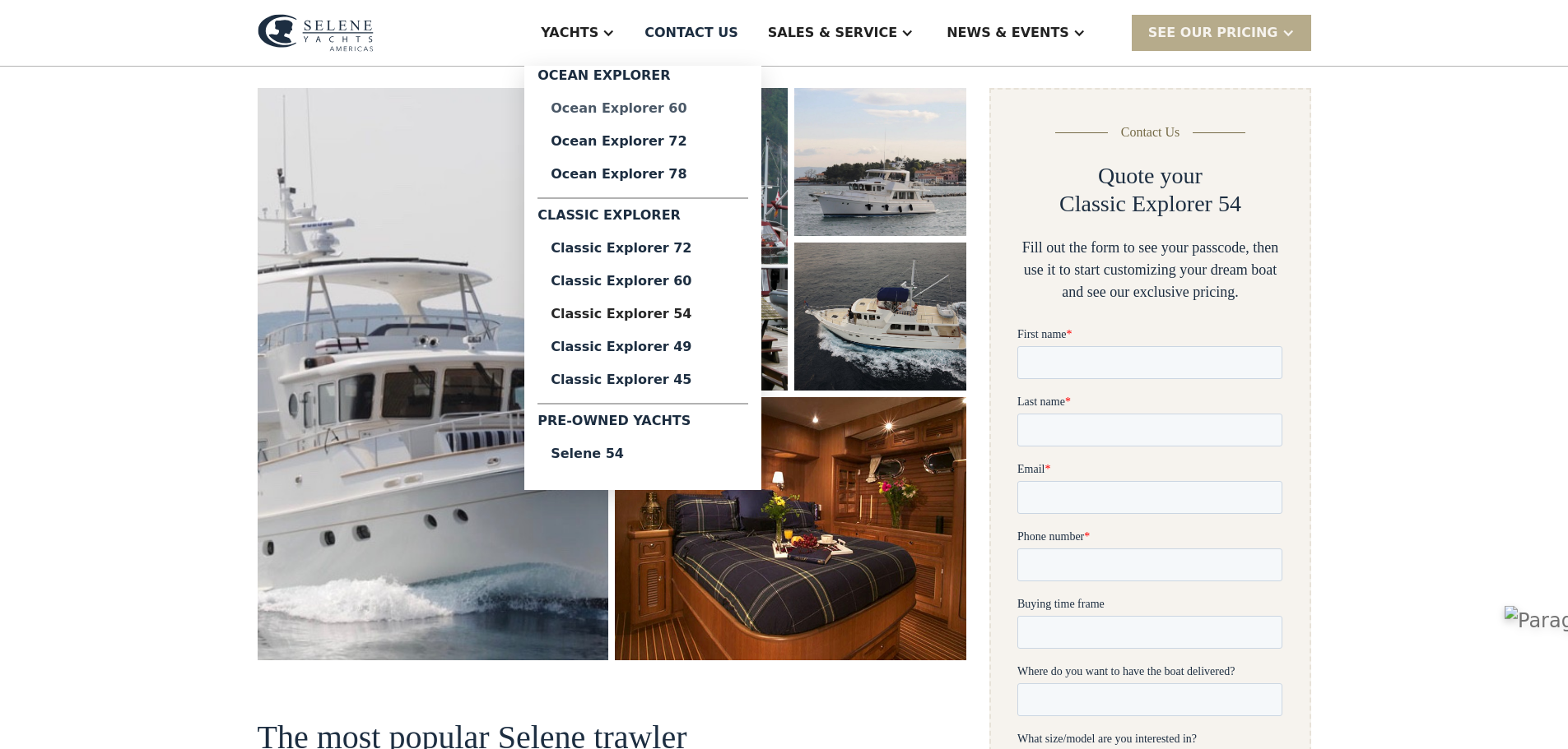
click at [718, 108] on div "Ocean Explorer 60" at bounding box center [643, 108] width 185 height 13
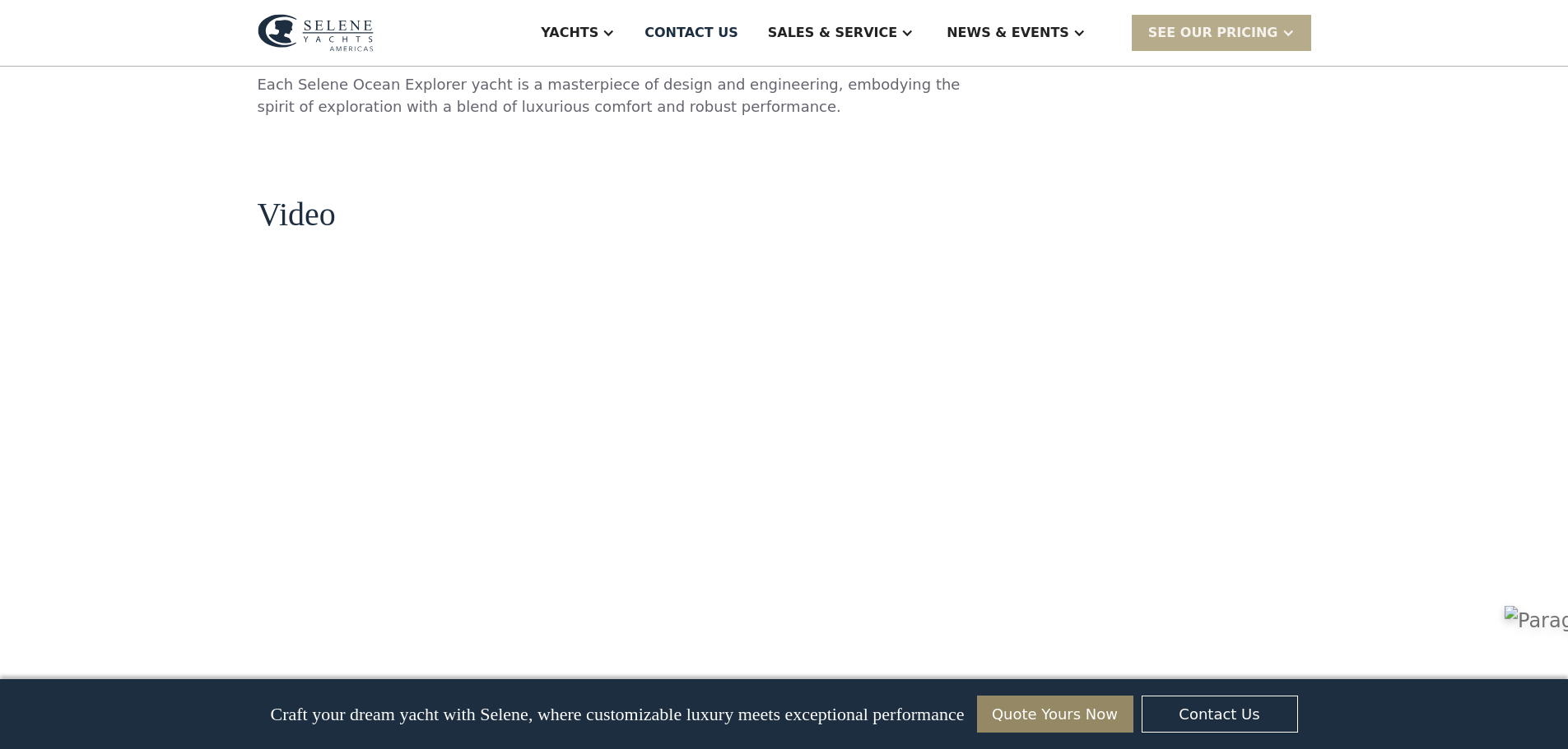
scroll to position [1892, 0]
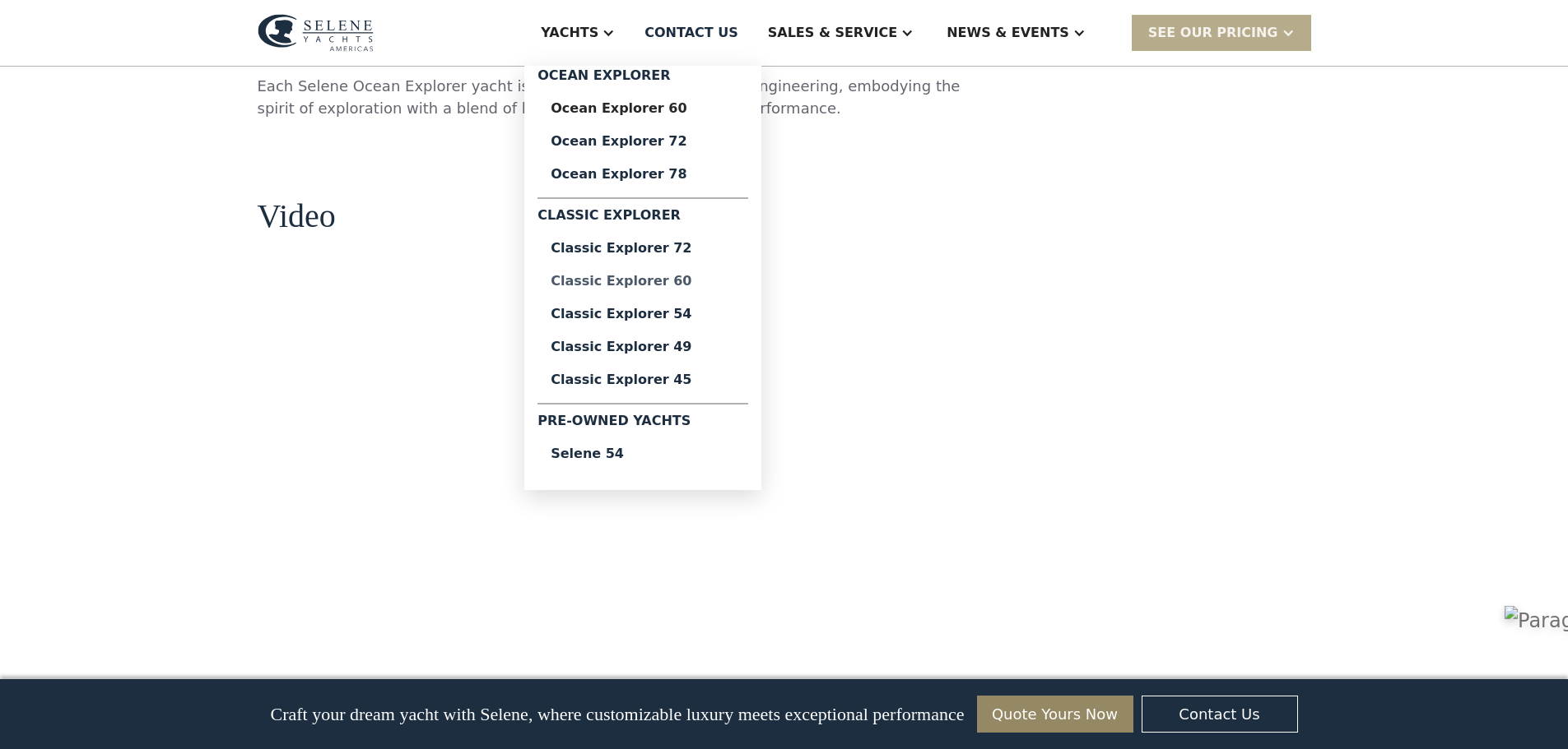
click at [697, 282] on div "Classic Explorer 60" at bounding box center [643, 281] width 185 height 13
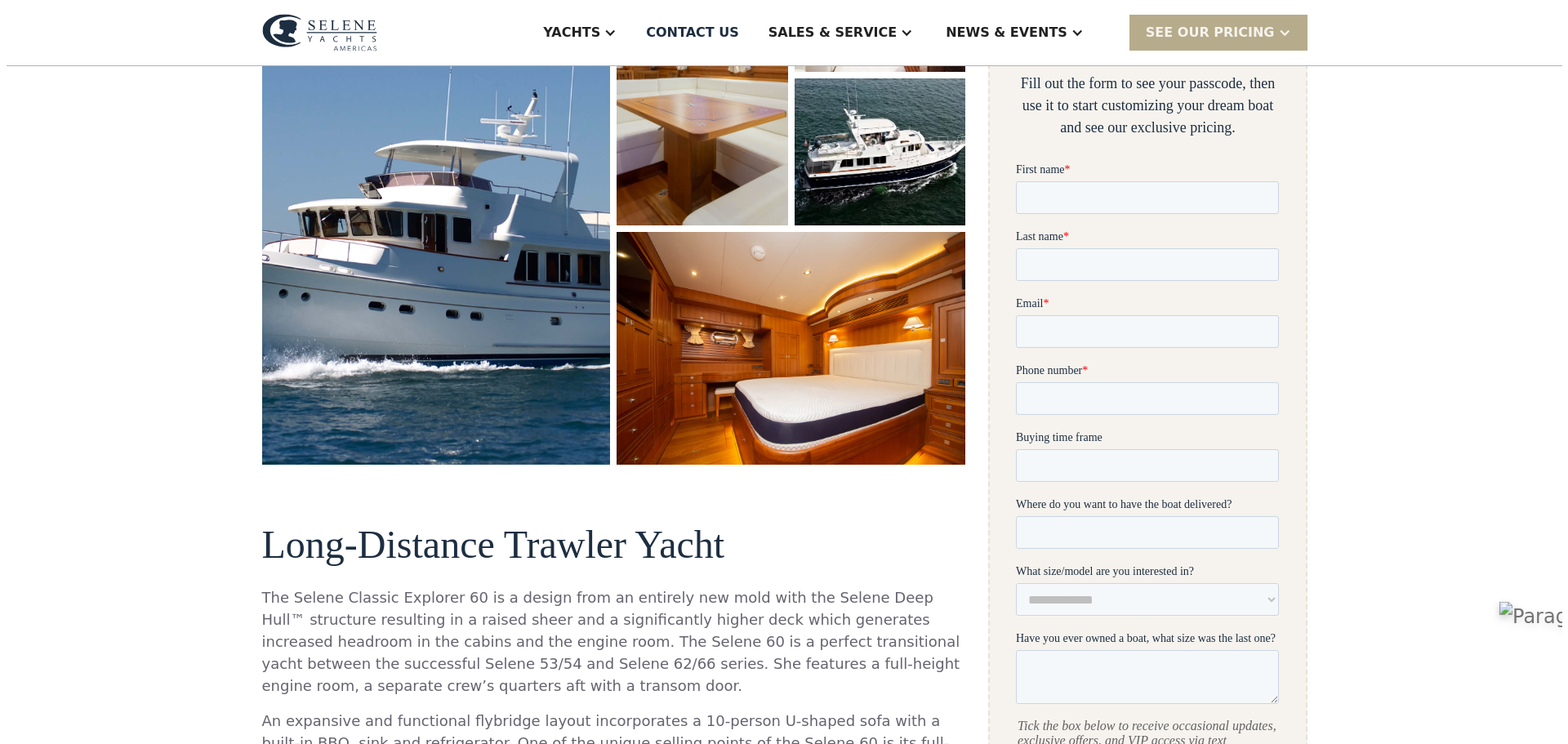
scroll to position [164, 0]
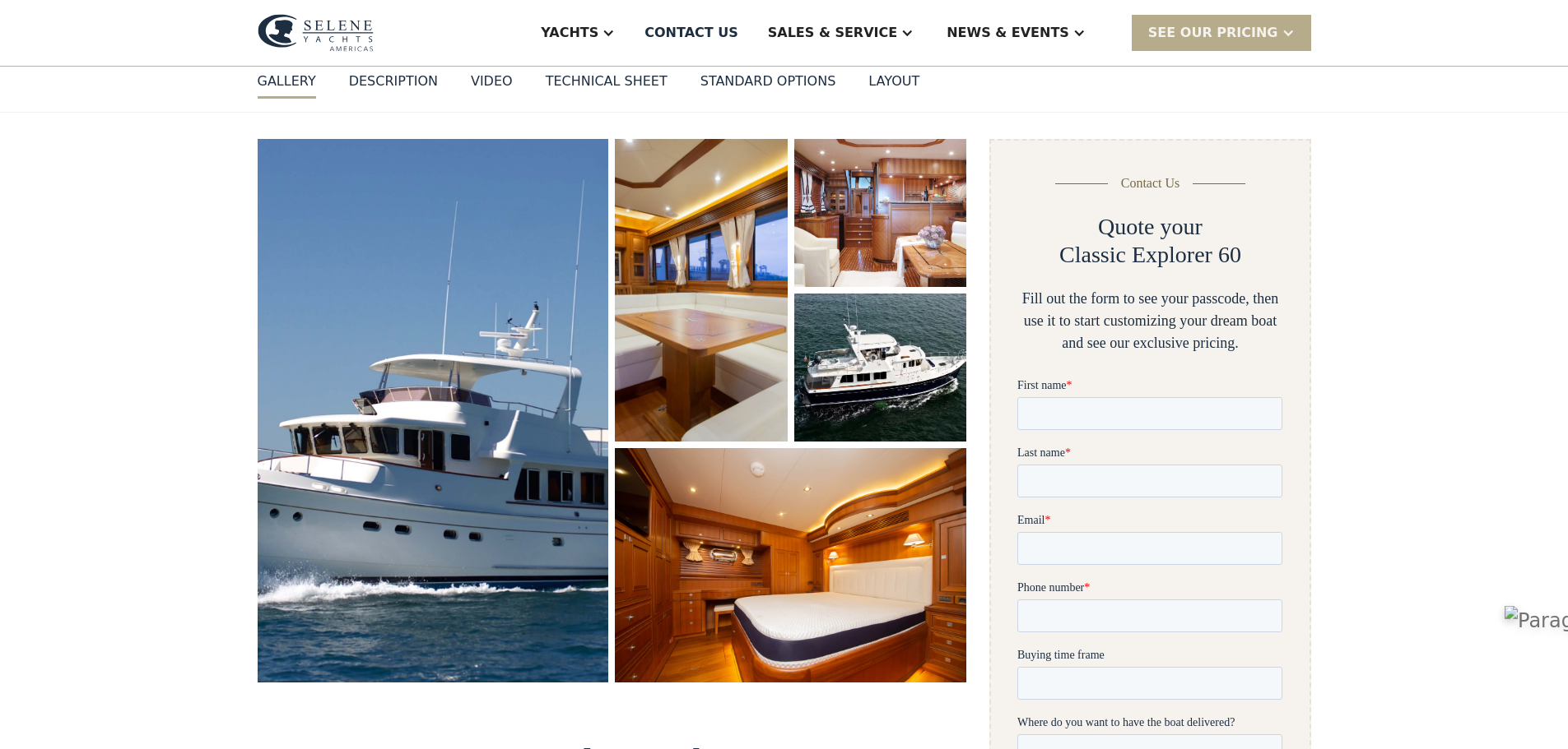
click at [400, 351] on img "open lightbox" at bounding box center [433, 411] width 362 height 561
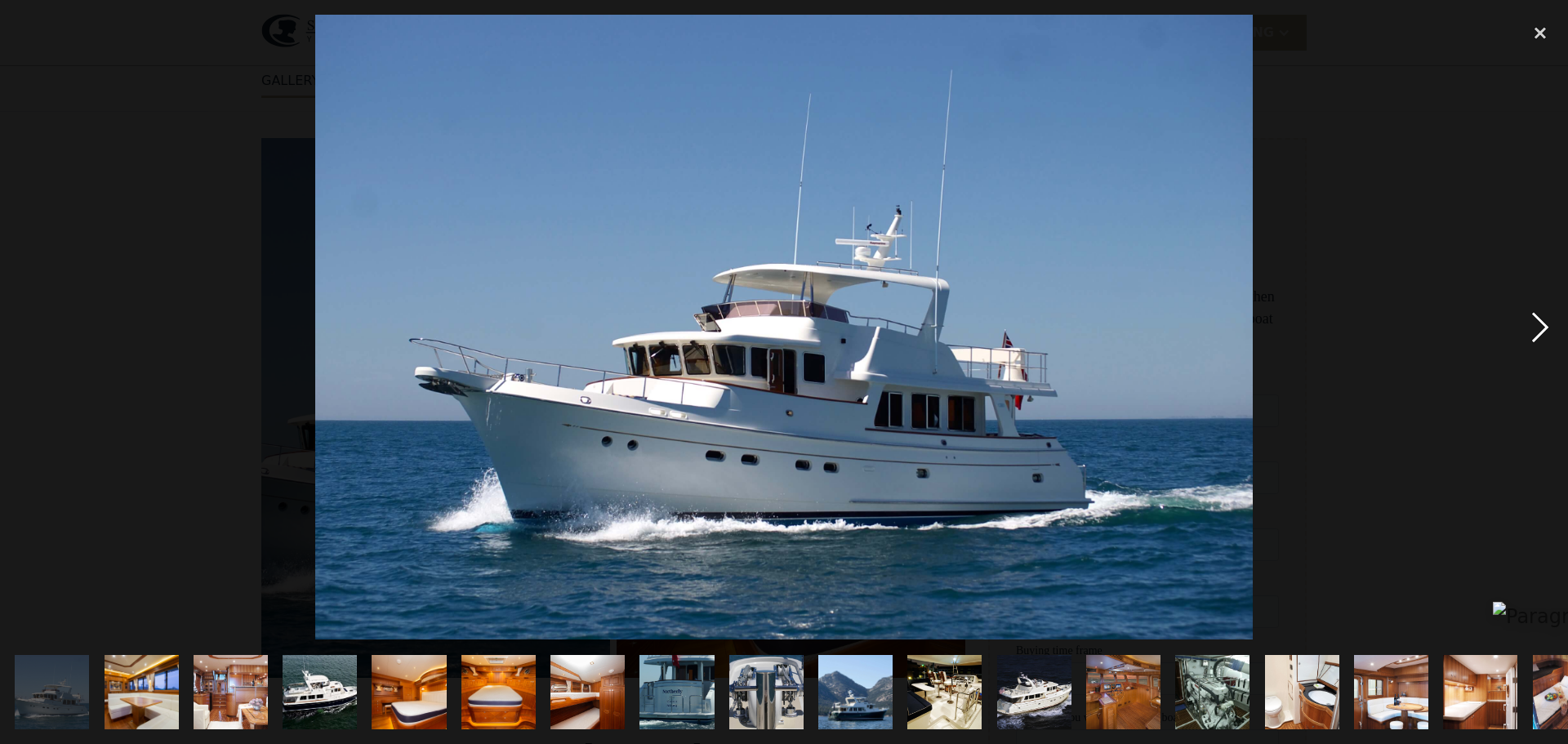
click at [1541, 330] on div "next image" at bounding box center [1540, 327] width 55 height 625
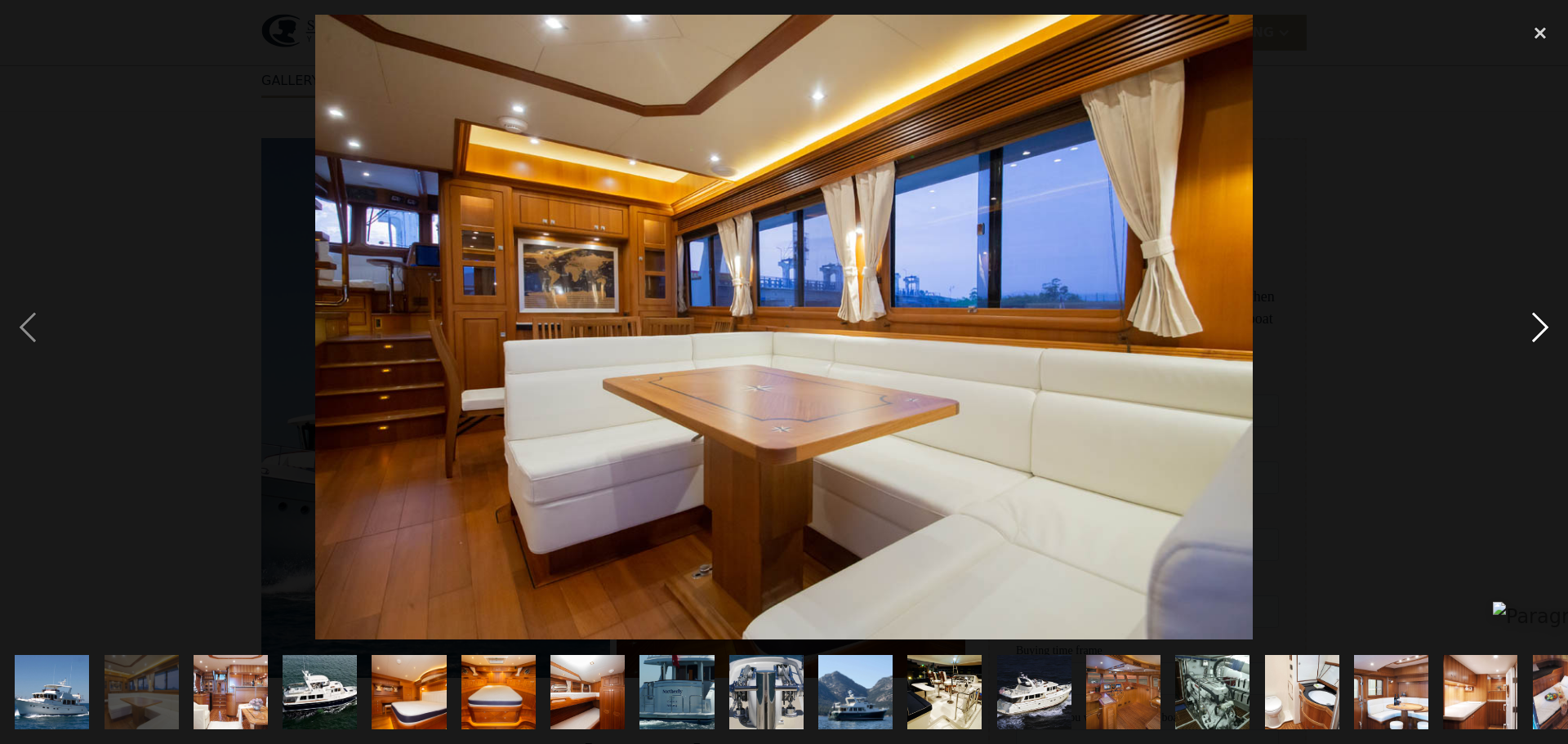
click at [1541, 330] on div "next image" at bounding box center [1540, 327] width 55 height 625
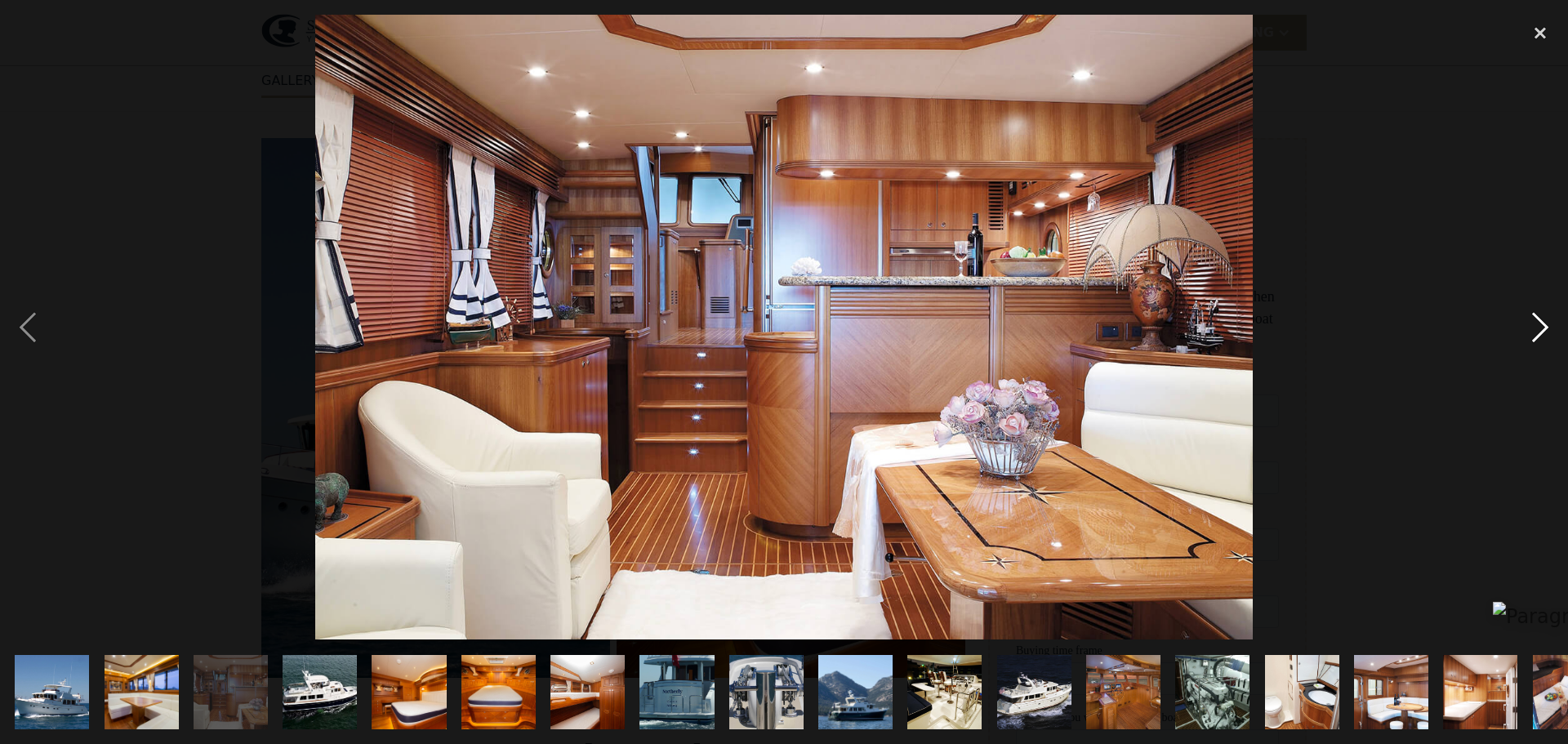
click at [1541, 330] on div "next image" at bounding box center [1540, 327] width 55 height 625
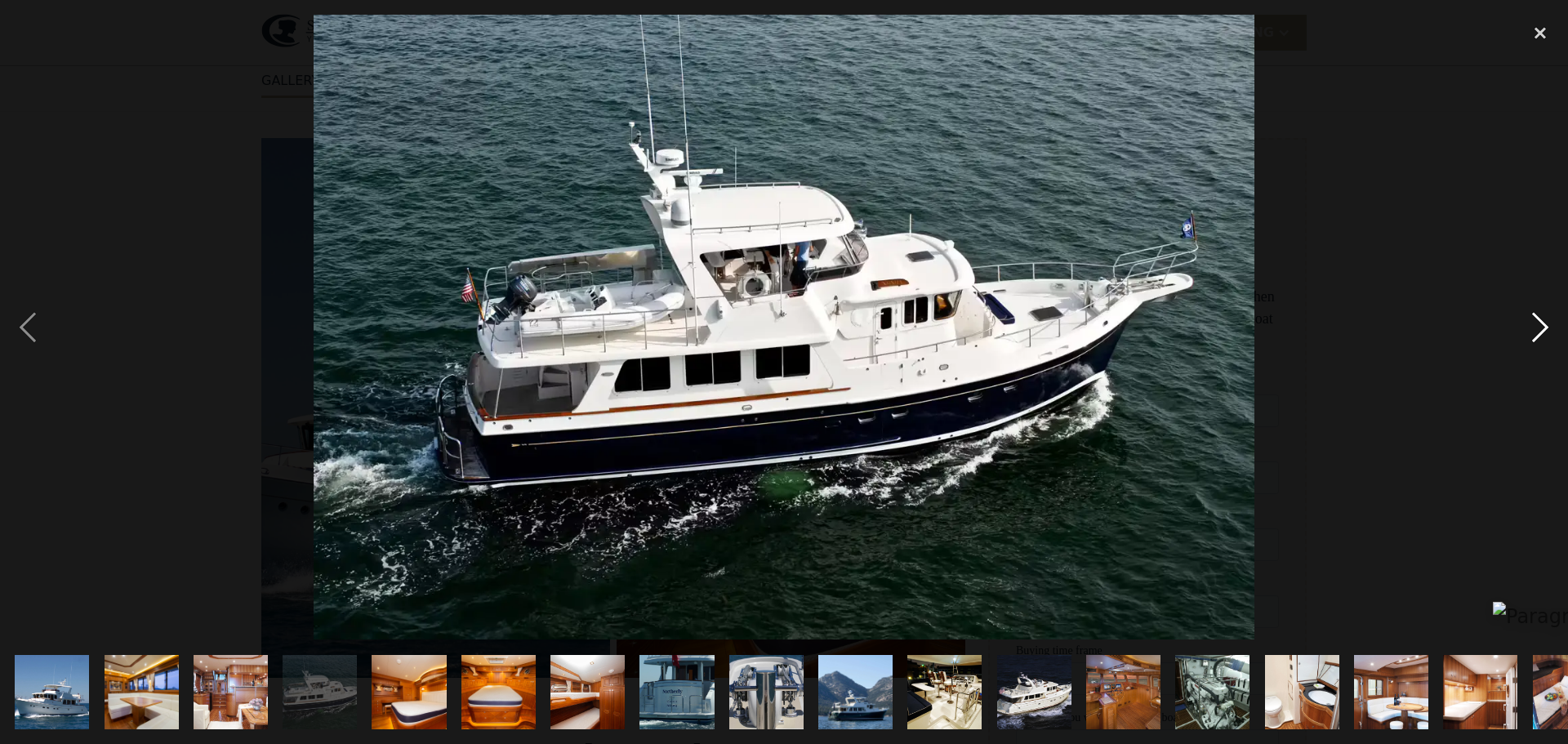
click at [1541, 330] on div "next image" at bounding box center [1540, 327] width 55 height 625
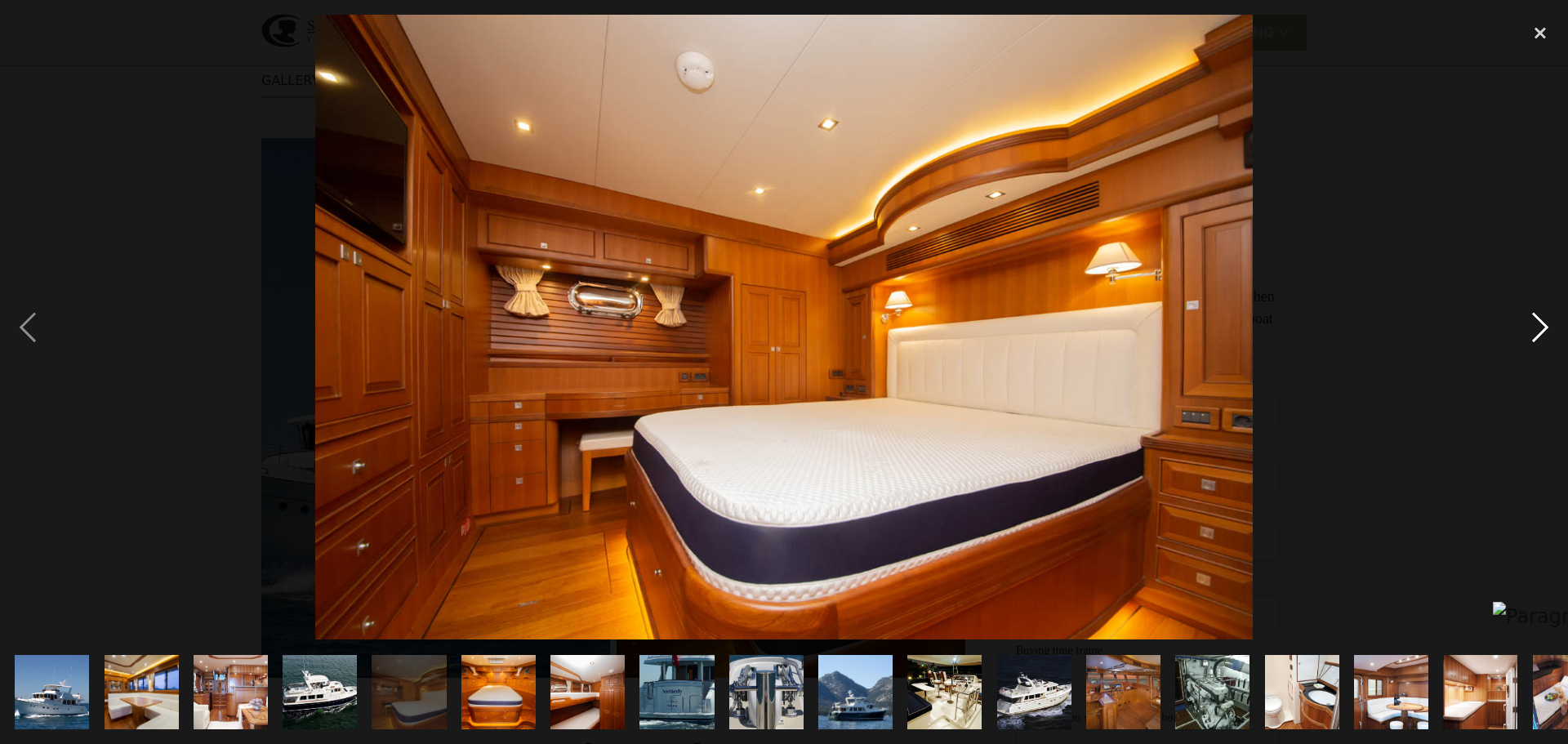
click at [1541, 330] on div "next image" at bounding box center [1540, 327] width 55 height 625
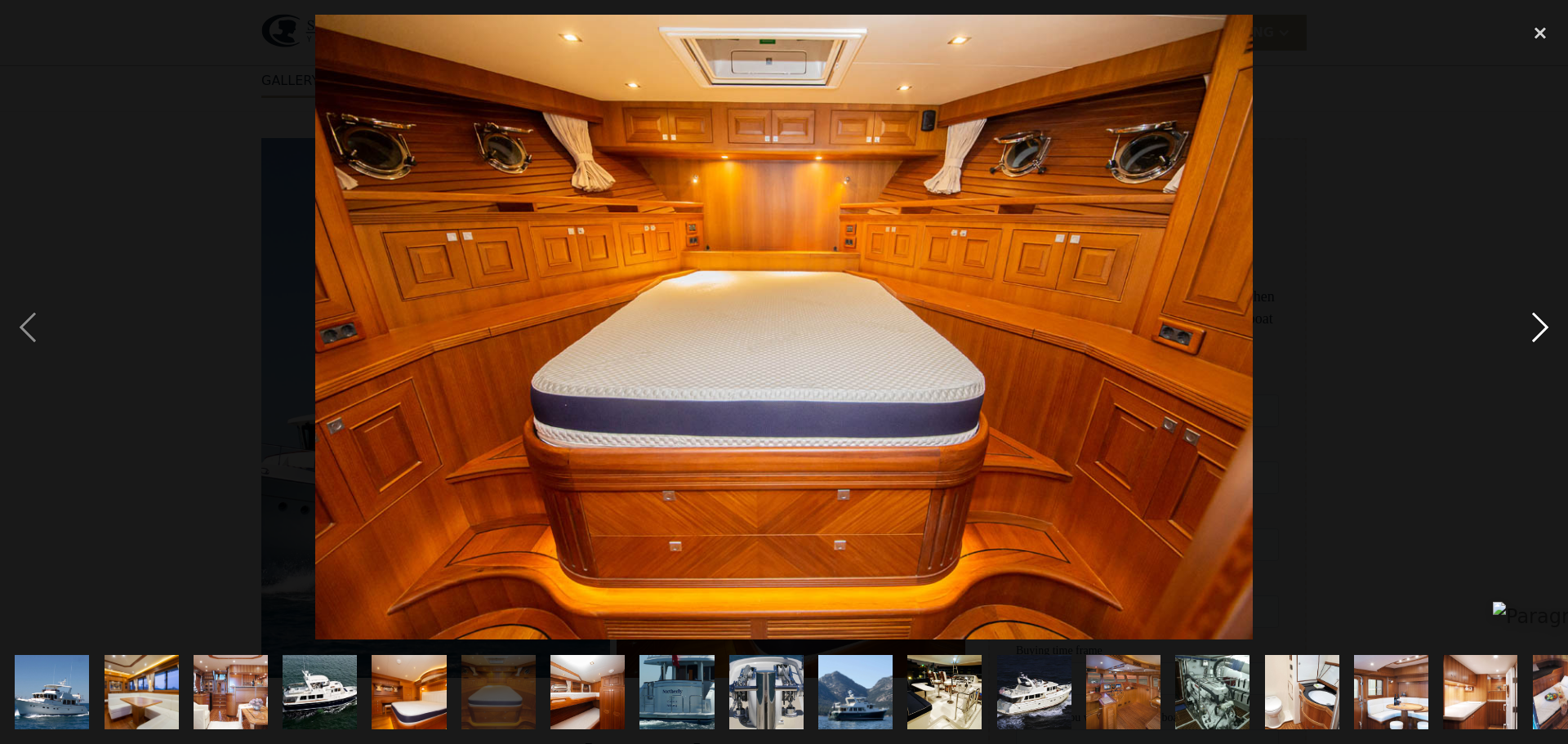
click at [1541, 330] on div "next image" at bounding box center [1540, 327] width 55 height 625
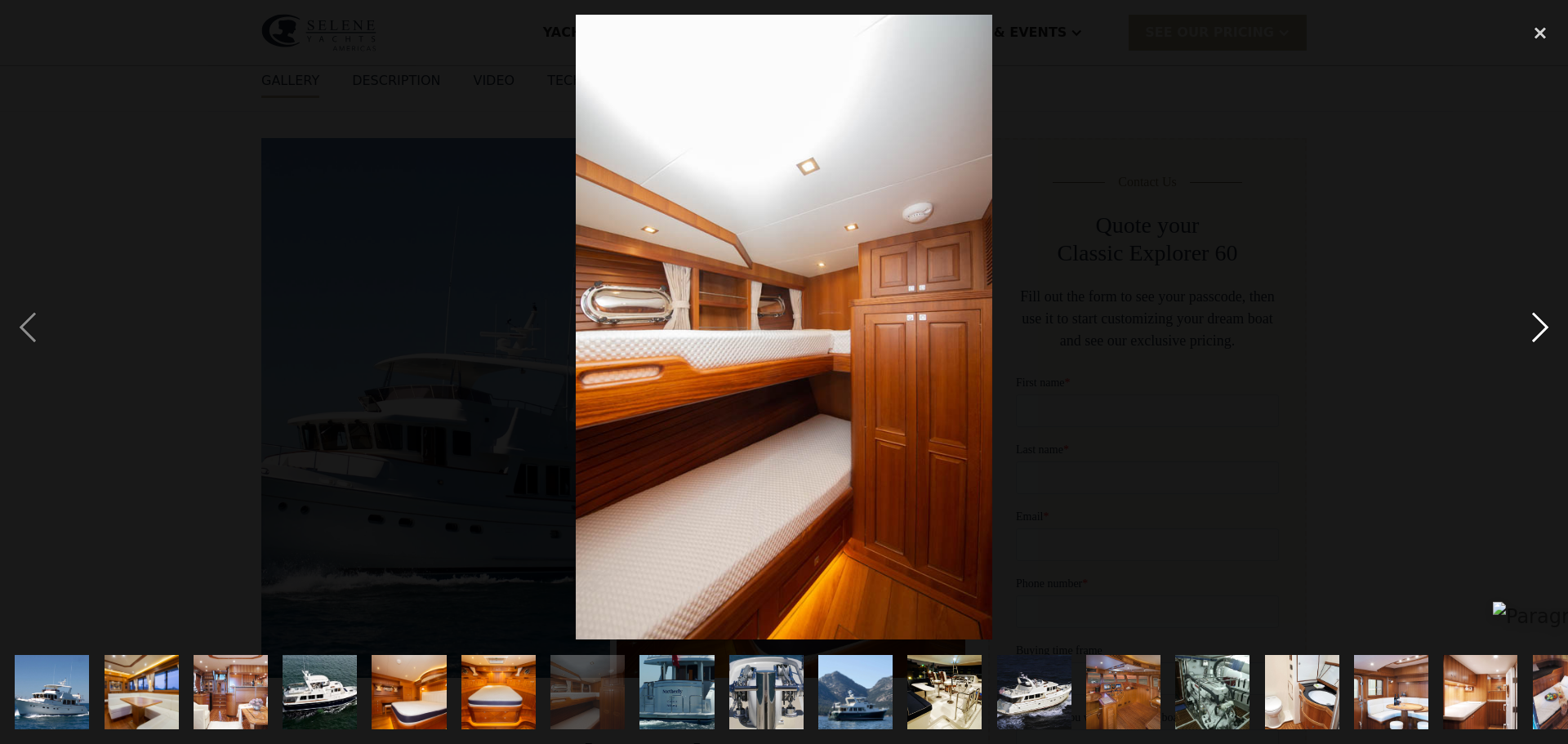
click at [1541, 330] on div "next image" at bounding box center [1540, 327] width 55 height 625
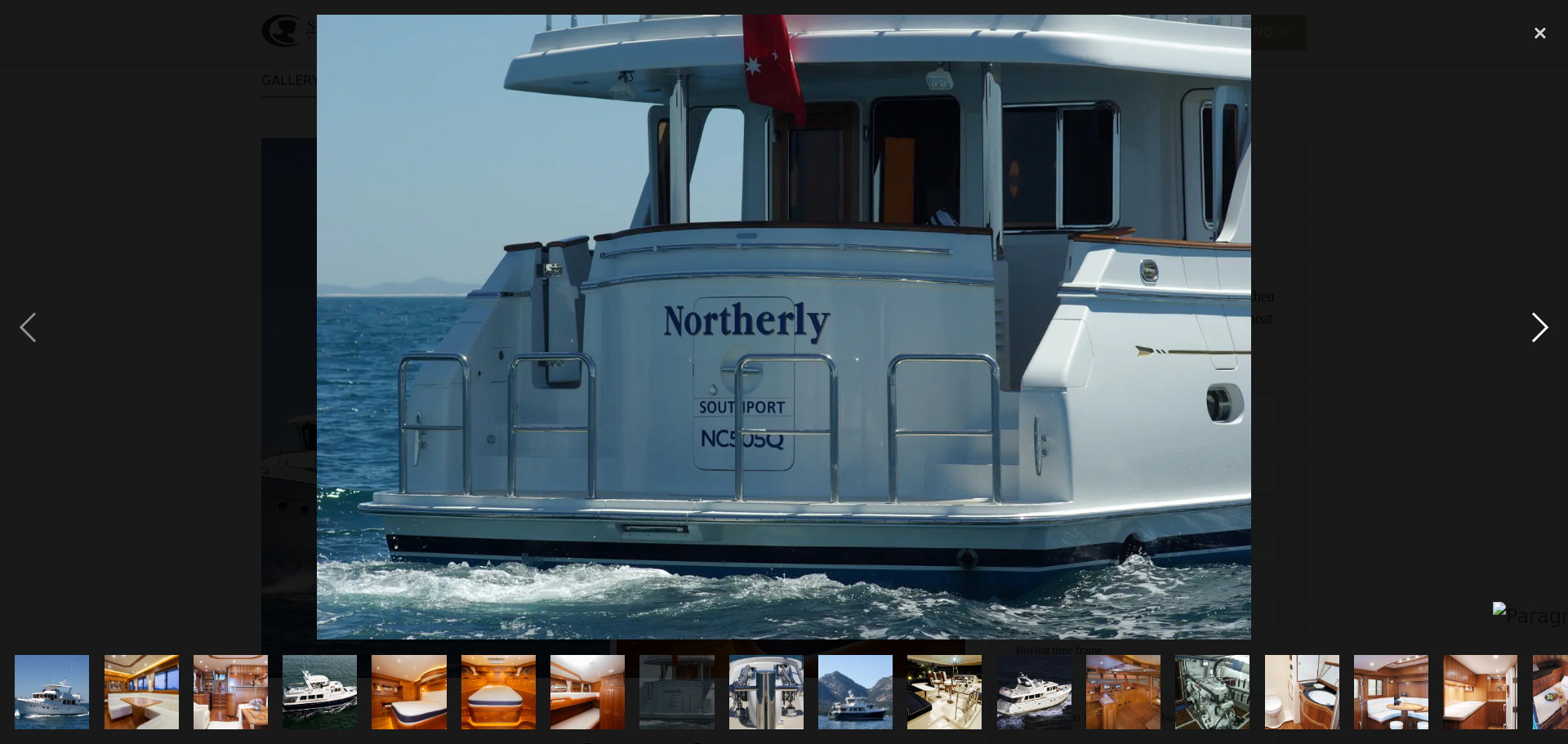
click at [1541, 330] on div "next image" at bounding box center [1540, 327] width 55 height 625
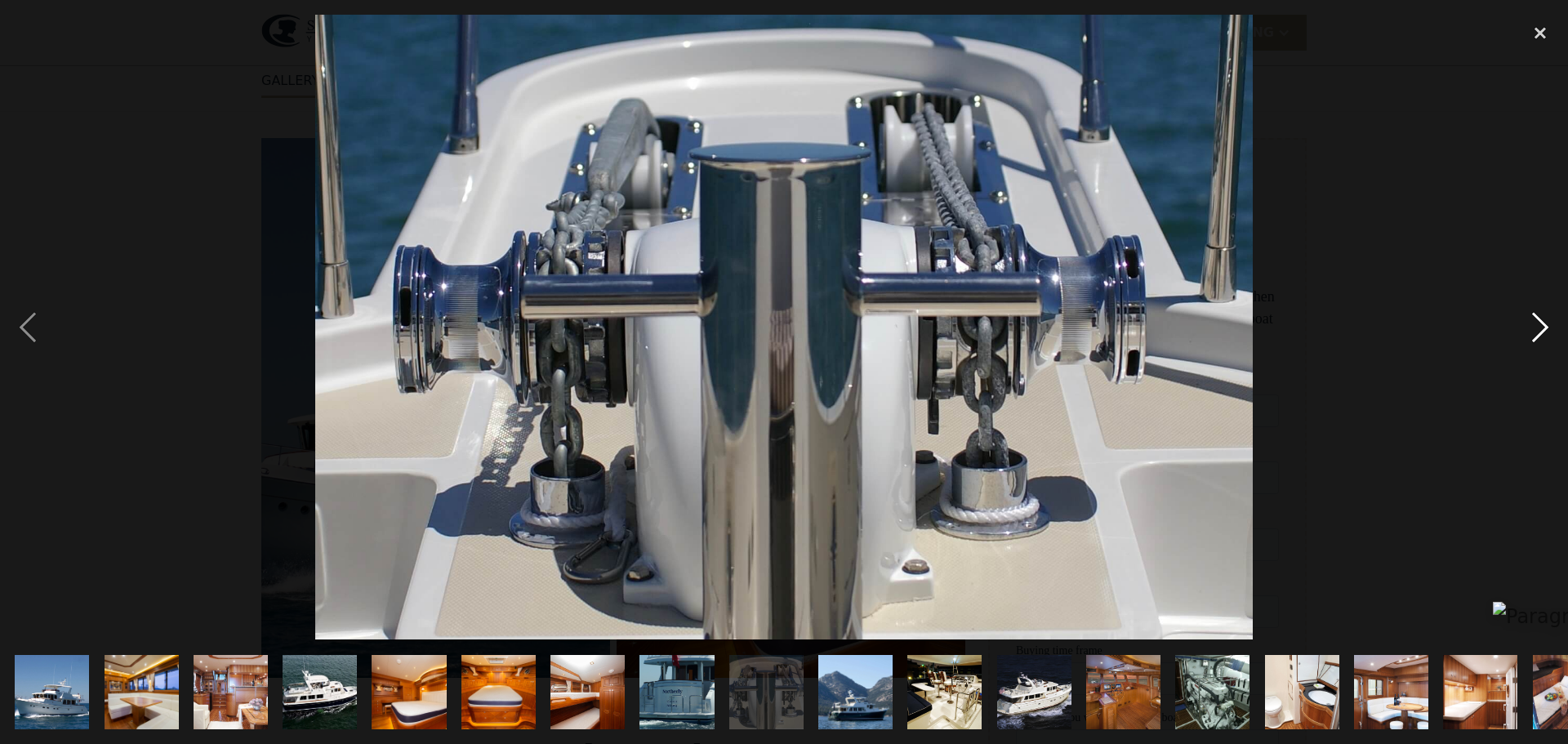
click at [1541, 330] on div "next image" at bounding box center [1540, 327] width 55 height 625
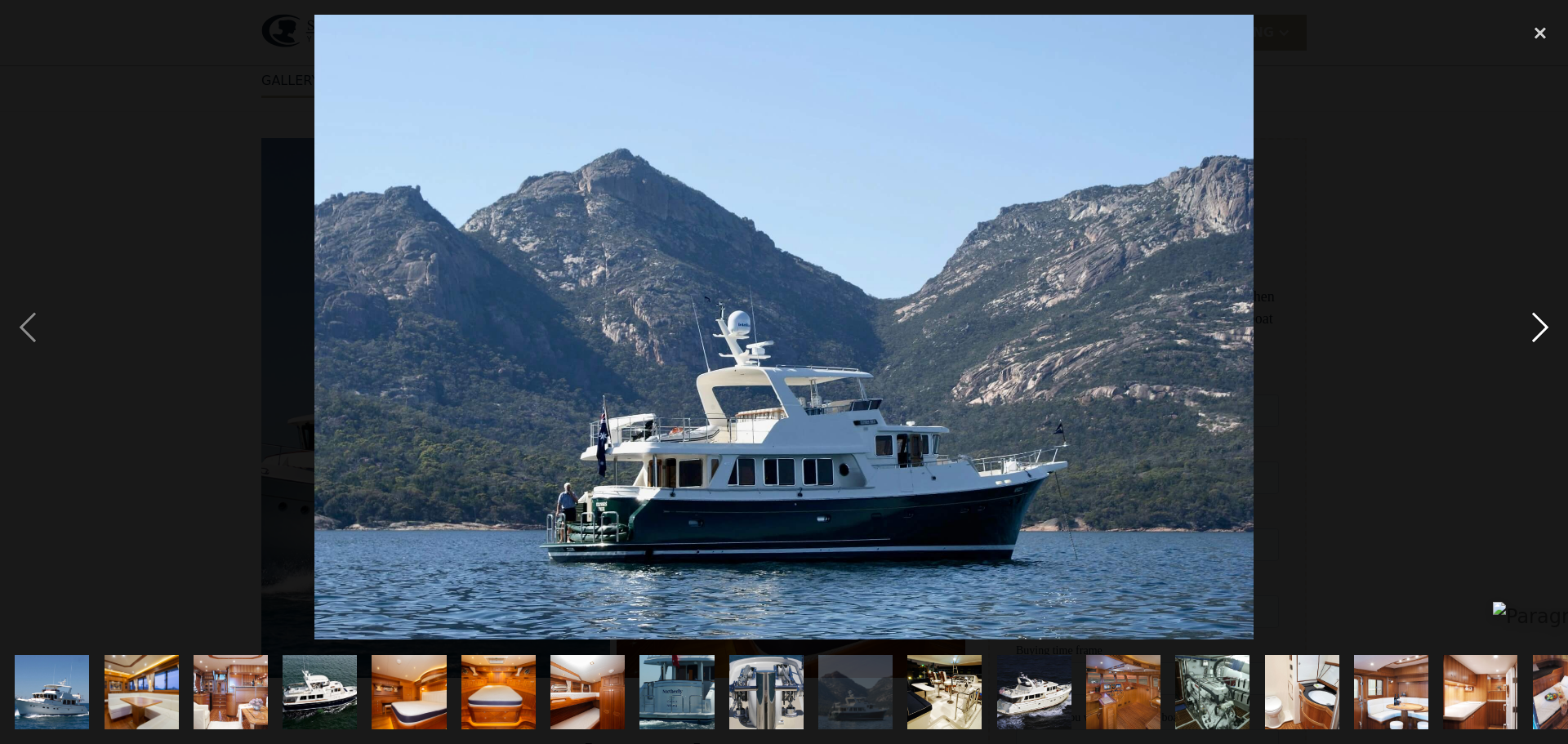
click at [1541, 330] on div "next image" at bounding box center [1540, 327] width 55 height 625
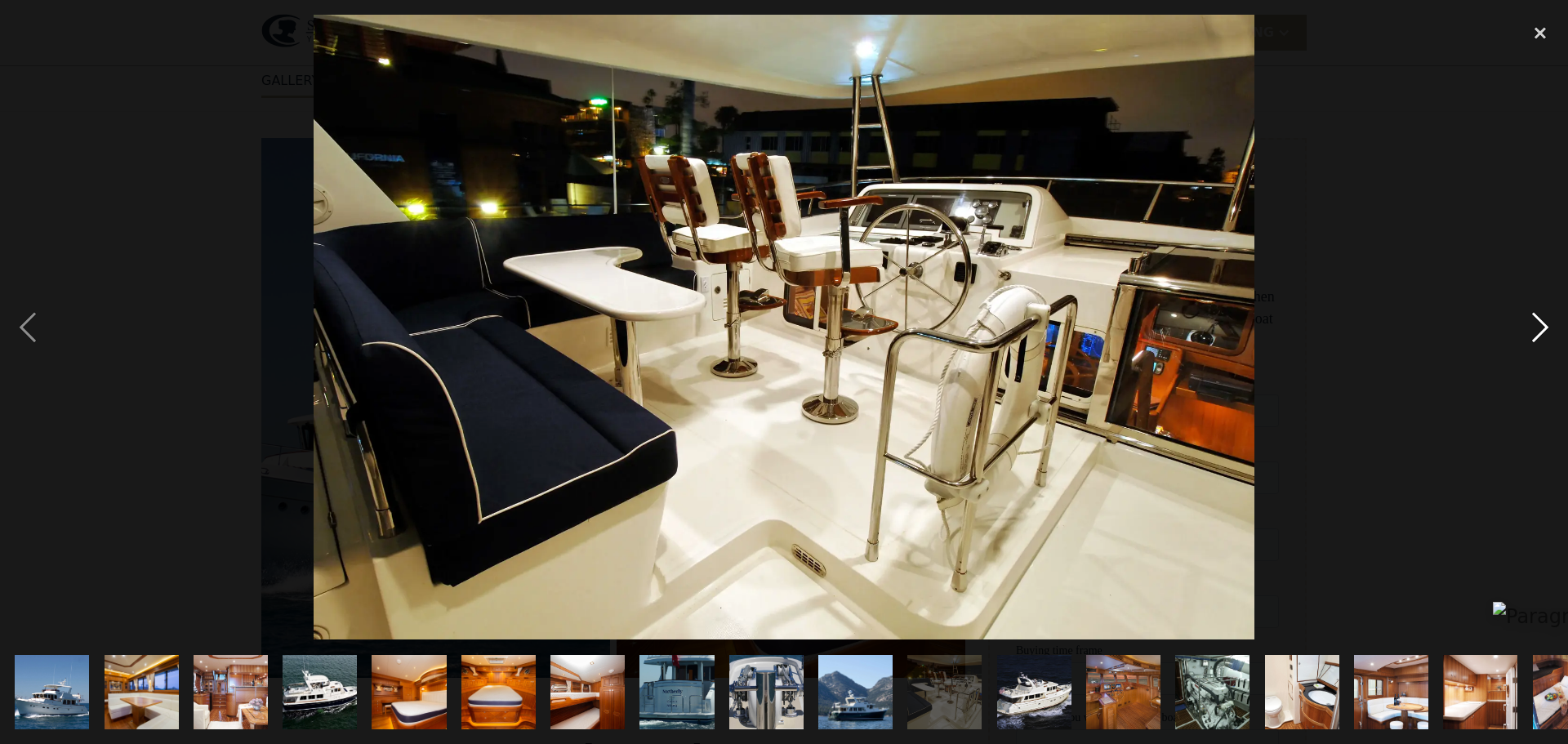
click at [1541, 330] on div "next image" at bounding box center [1540, 327] width 55 height 625
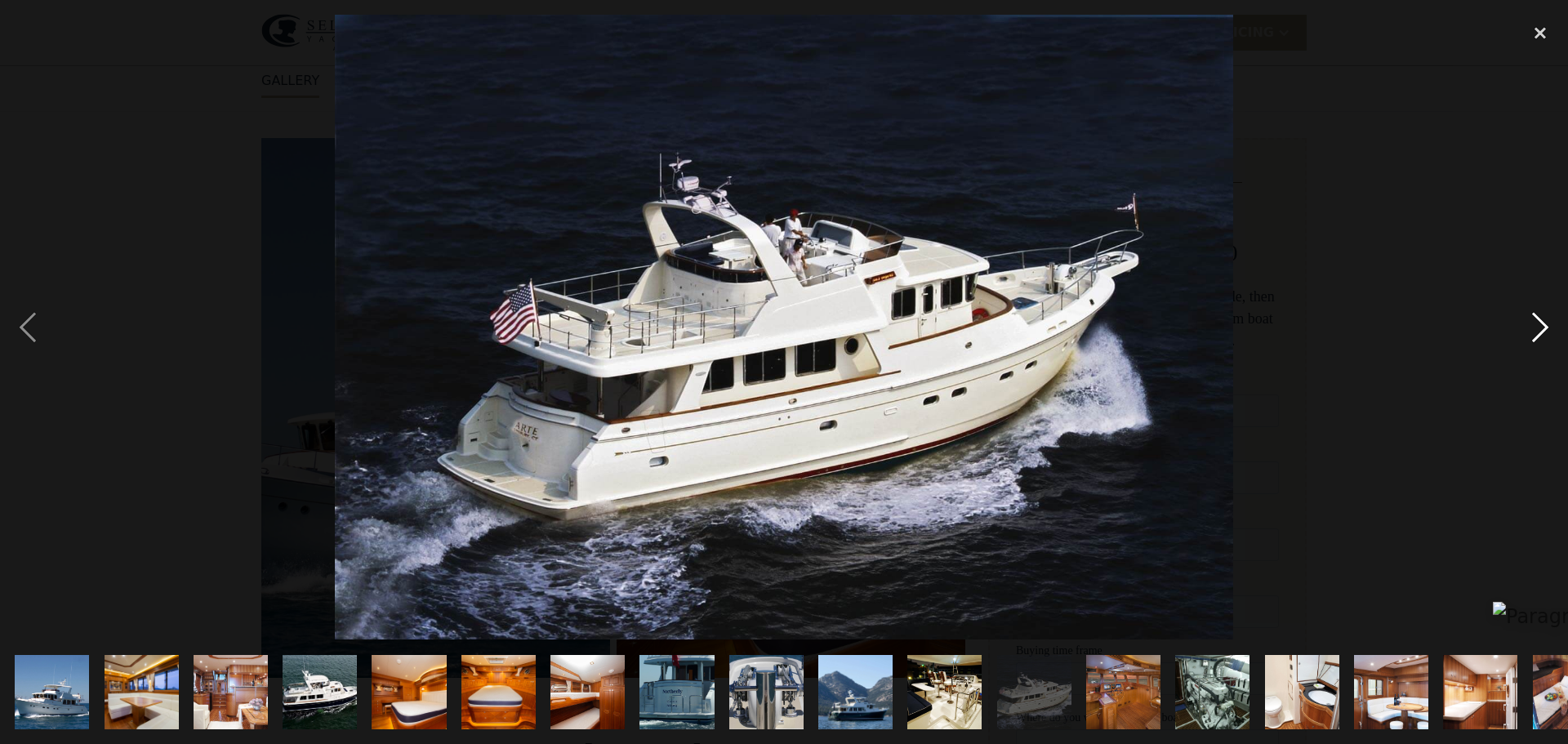
click at [1541, 330] on div "next image" at bounding box center [1540, 327] width 55 height 625
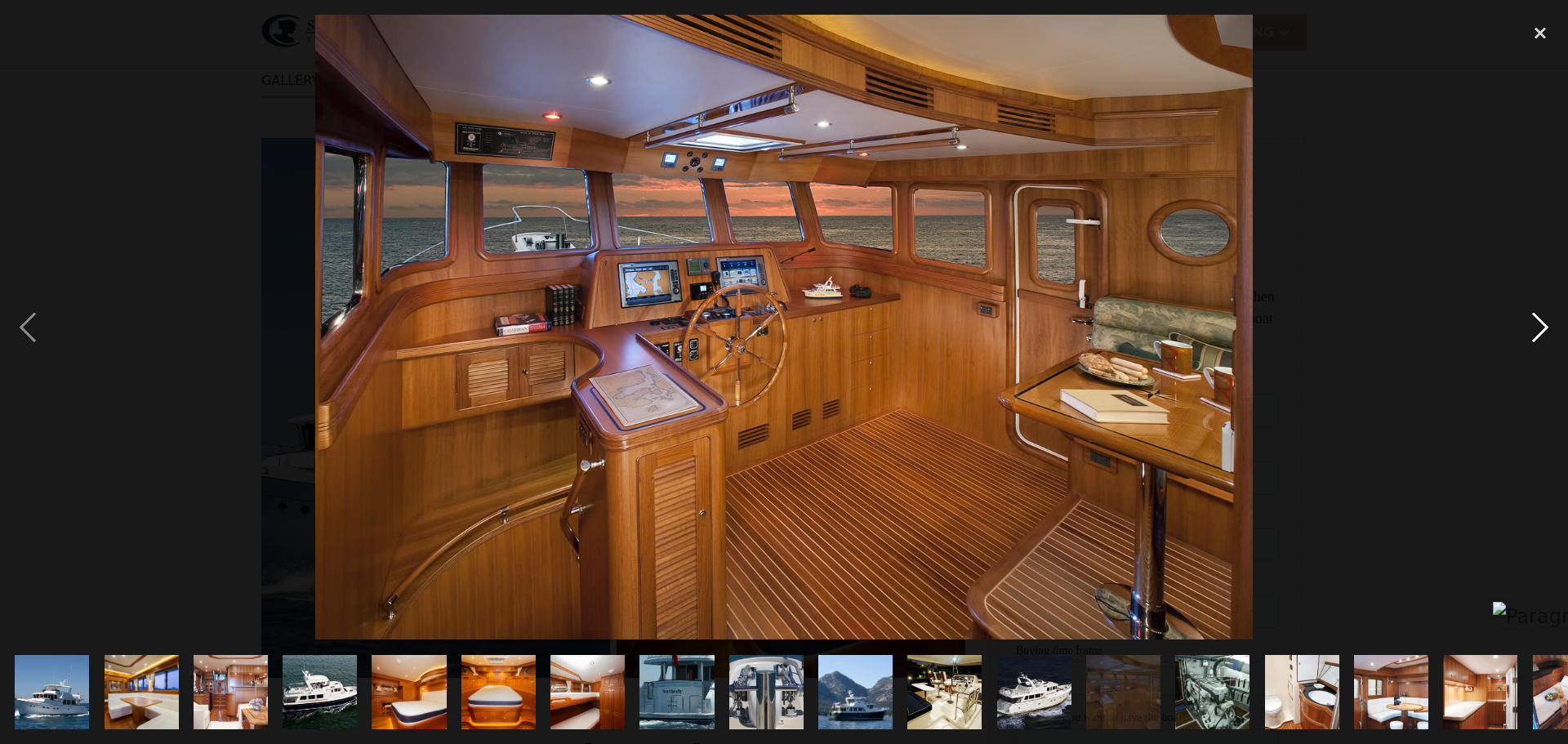
click at [1541, 330] on div "next image" at bounding box center [1540, 327] width 55 height 625
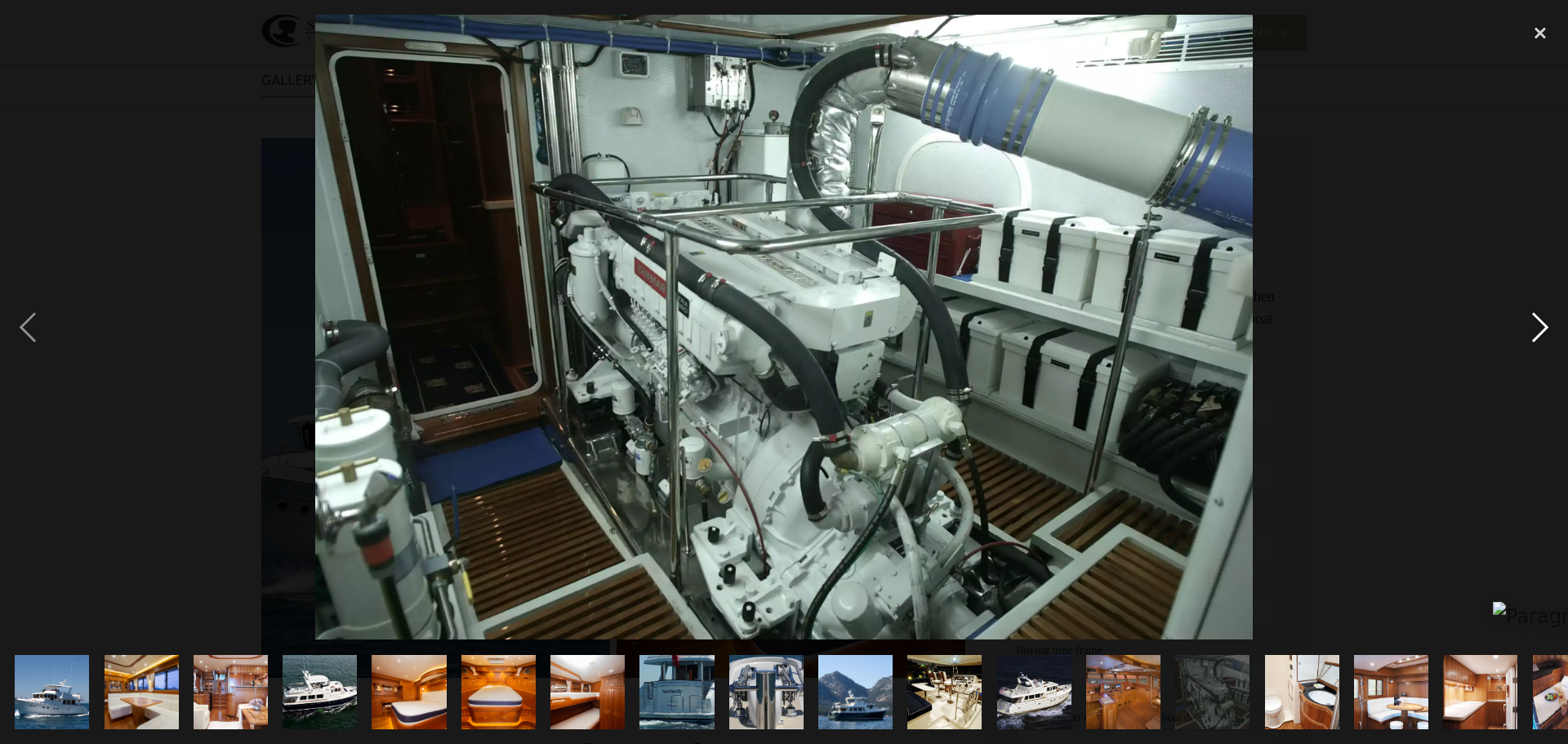
click at [1541, 330] on div "next image" at bounding box center [1540, 327] width 55 height 625
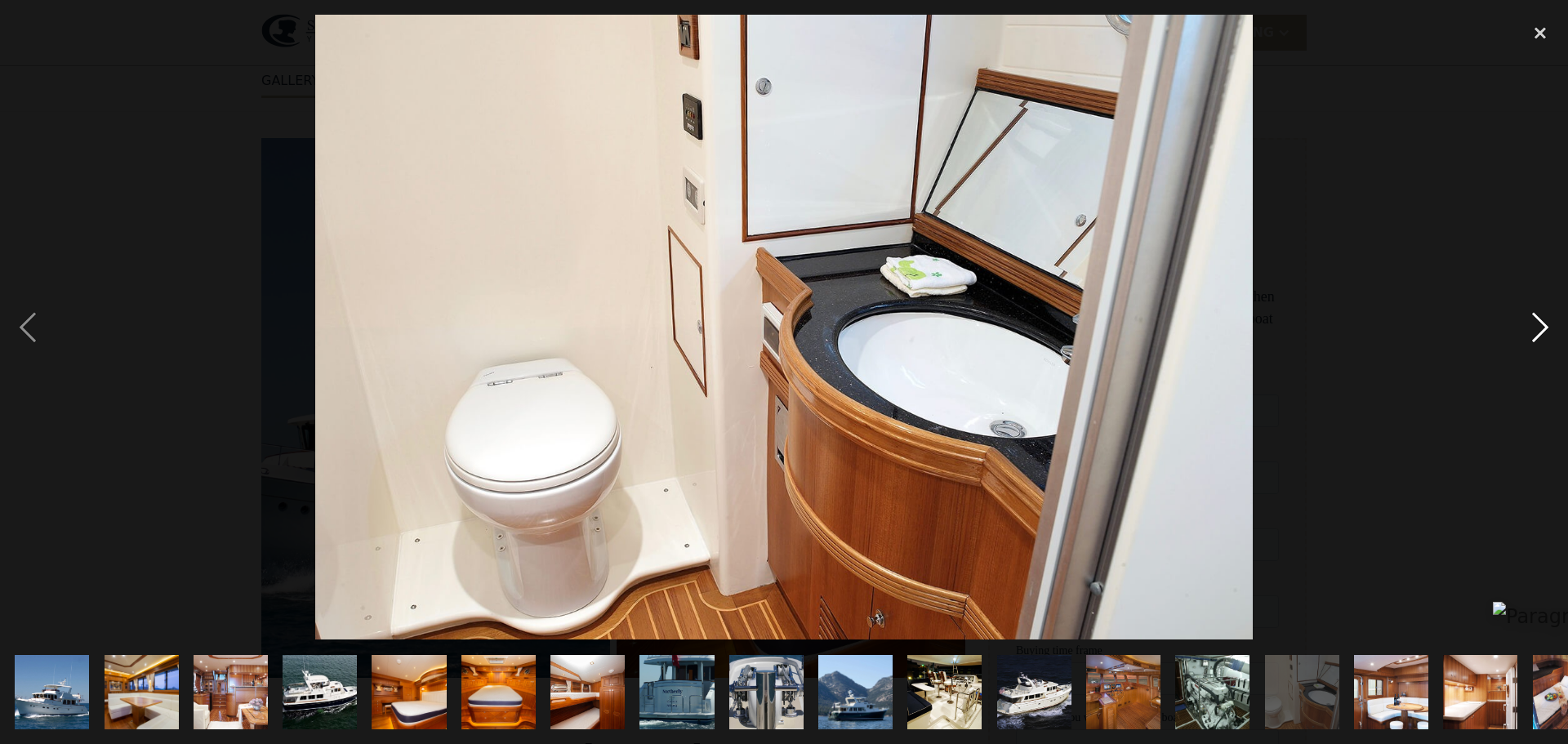
click at [1541, 330] on div "next image" at bounding box center [1540, 327] width 55 height 625
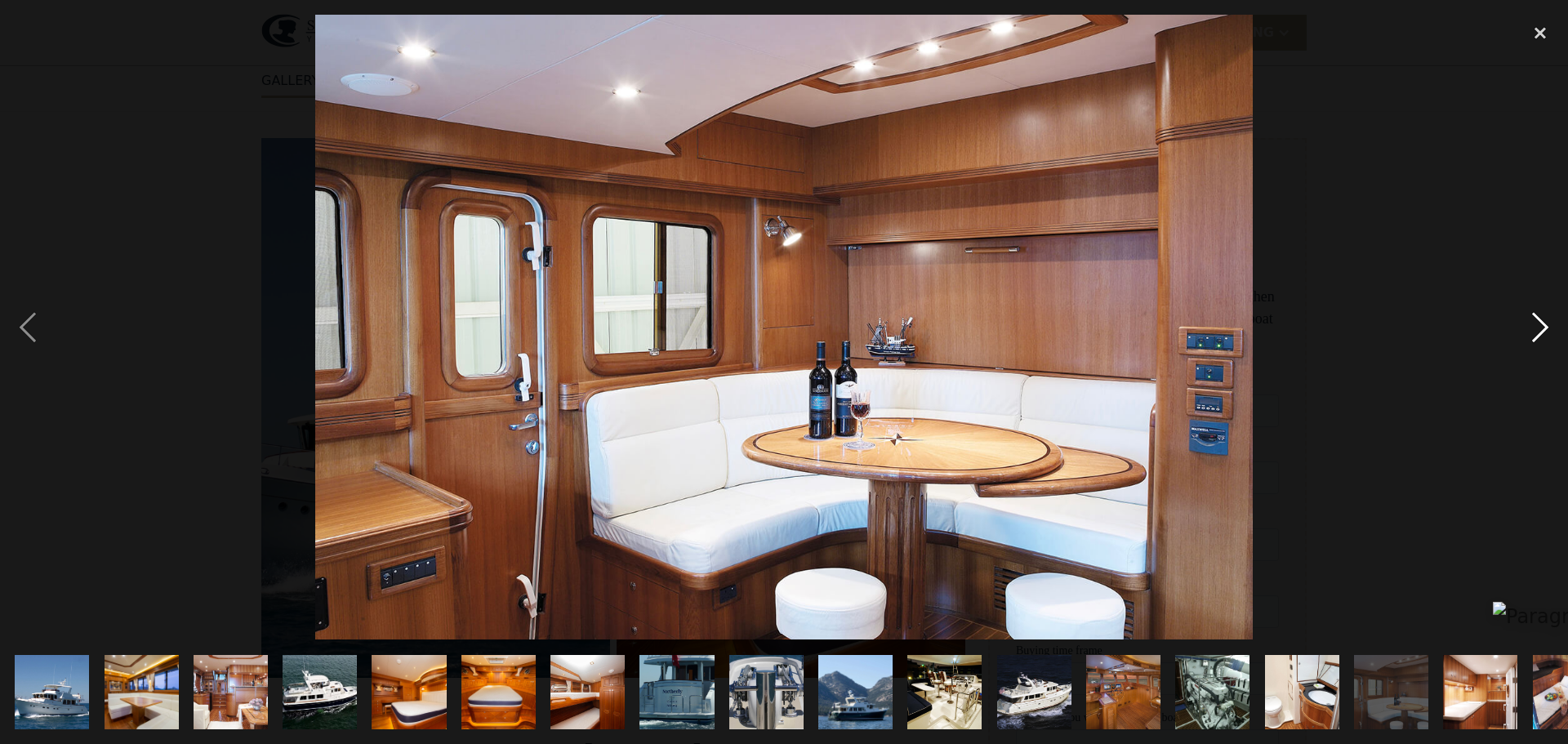
click at [1541, 330] on div "next image" at bounding box center [1540, 327] width 55 height 625
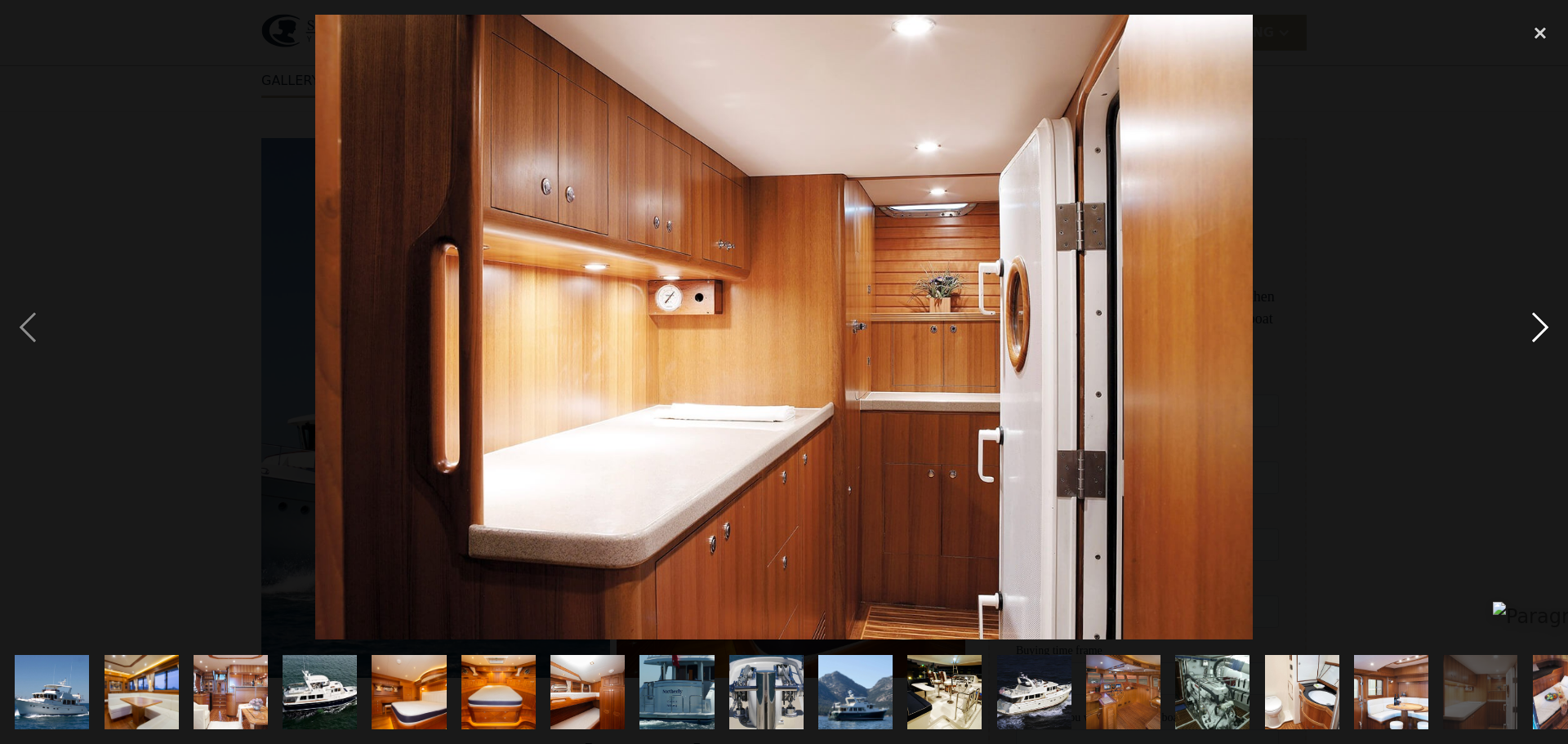
click at [1541, 330] on div "next image" at bounding box center [1540, 327] width 55 height 625
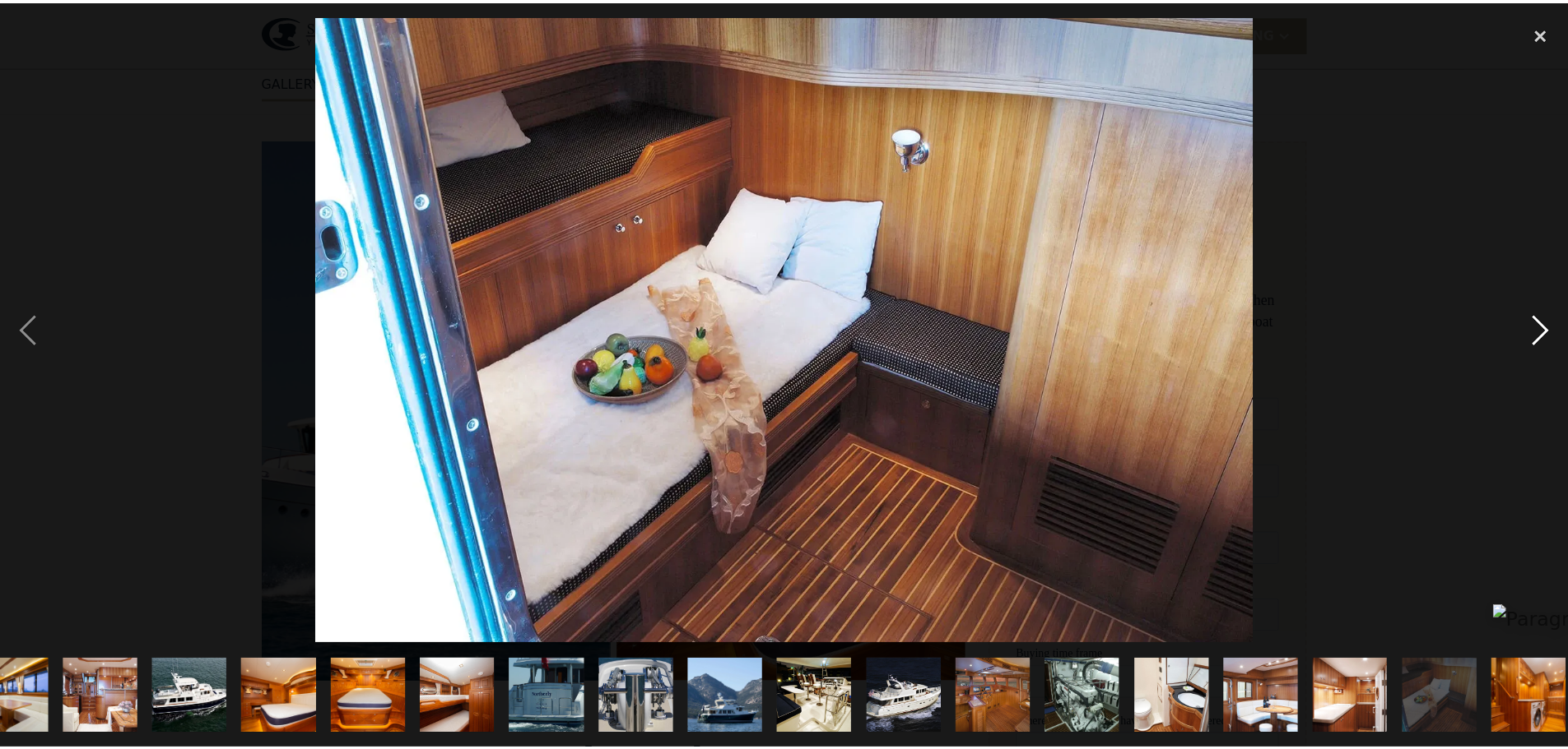
scroll to position [0, 144]
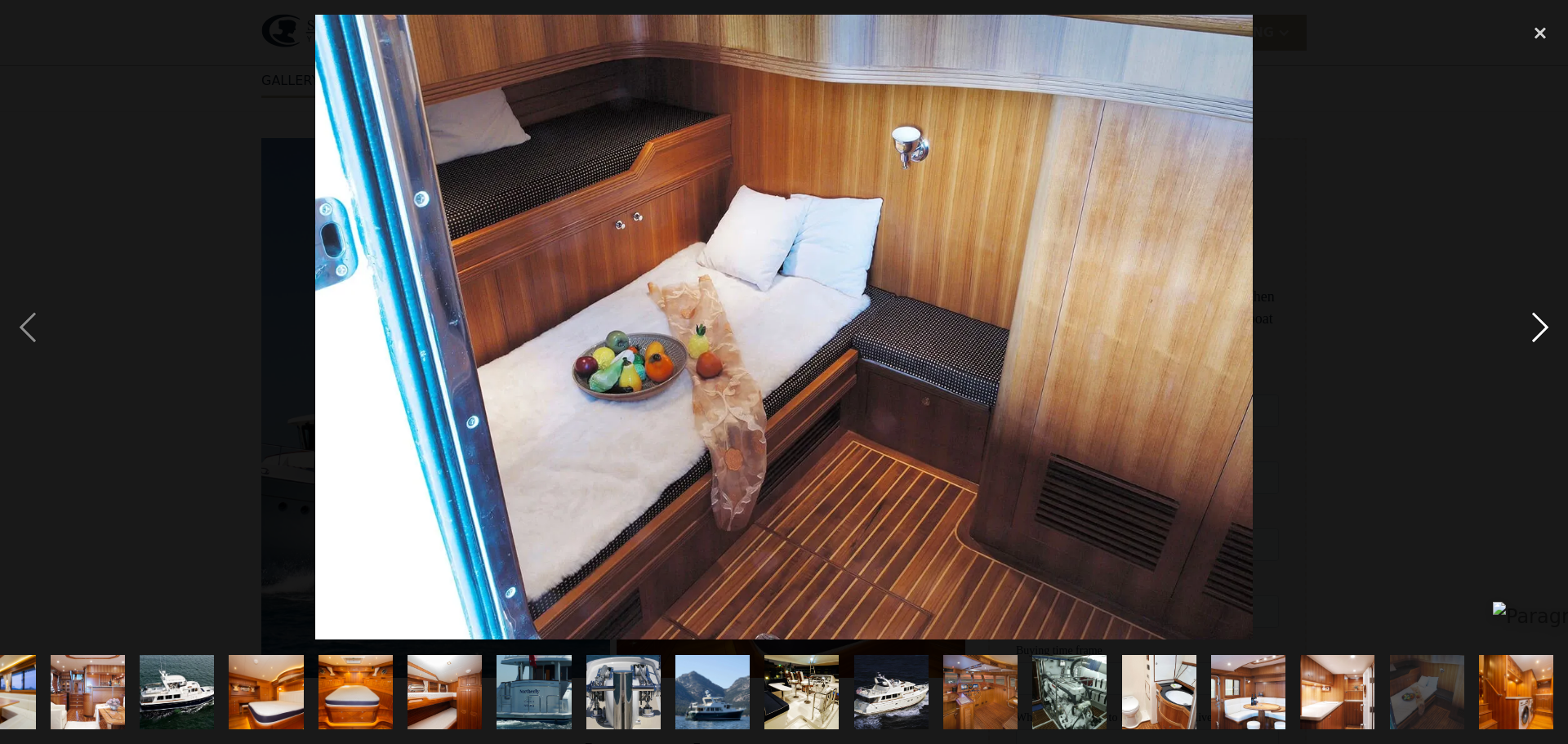
click at [1541, 330] on div "next image" at bounding box center [1540, 327] width 55 height 625
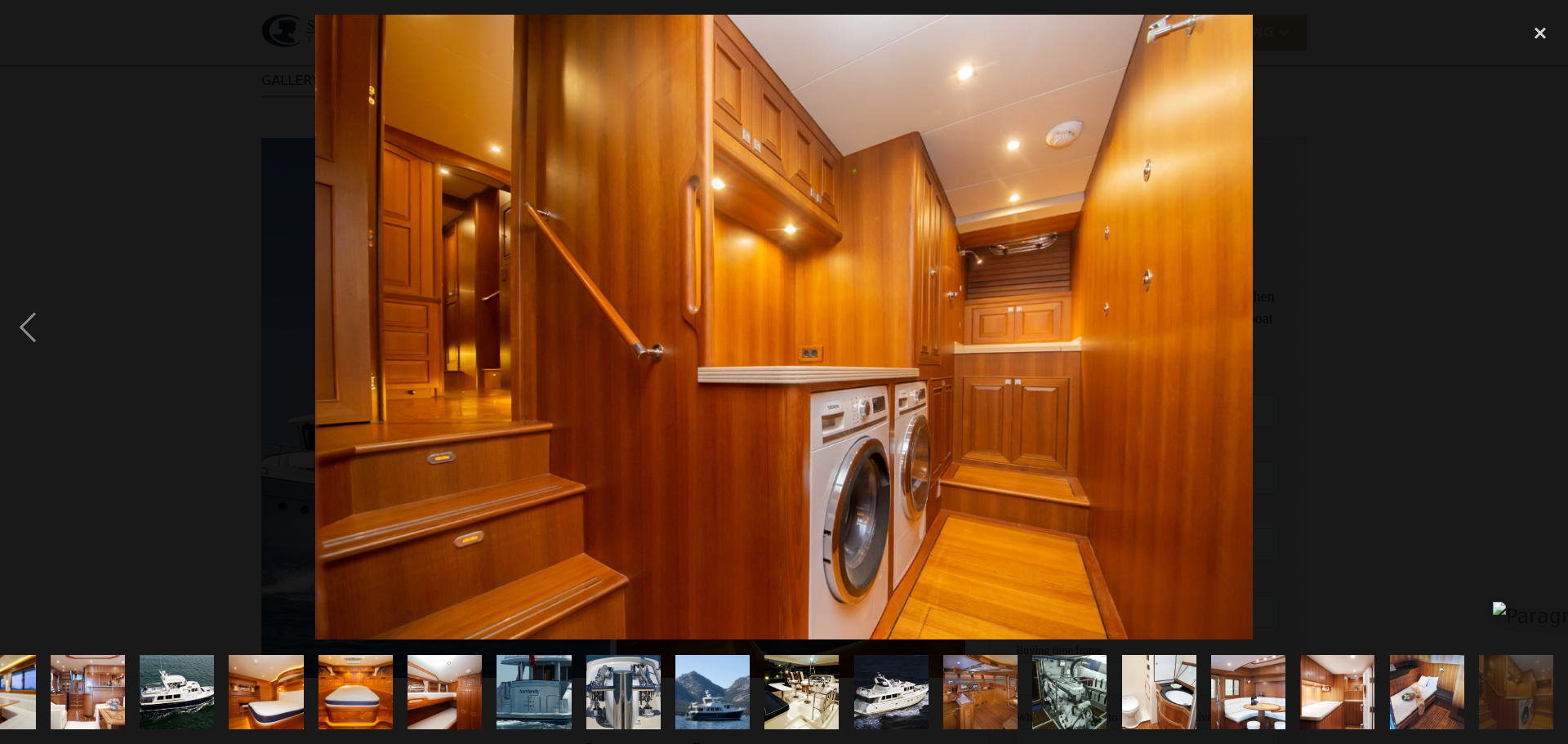
click at [1541, 330] on div "next image" at bounding box center [1540, 327] width 55 height 625
click at [1538, 34] on div "close lightbox" at bounding box center [1540, 33] width 55 height 35
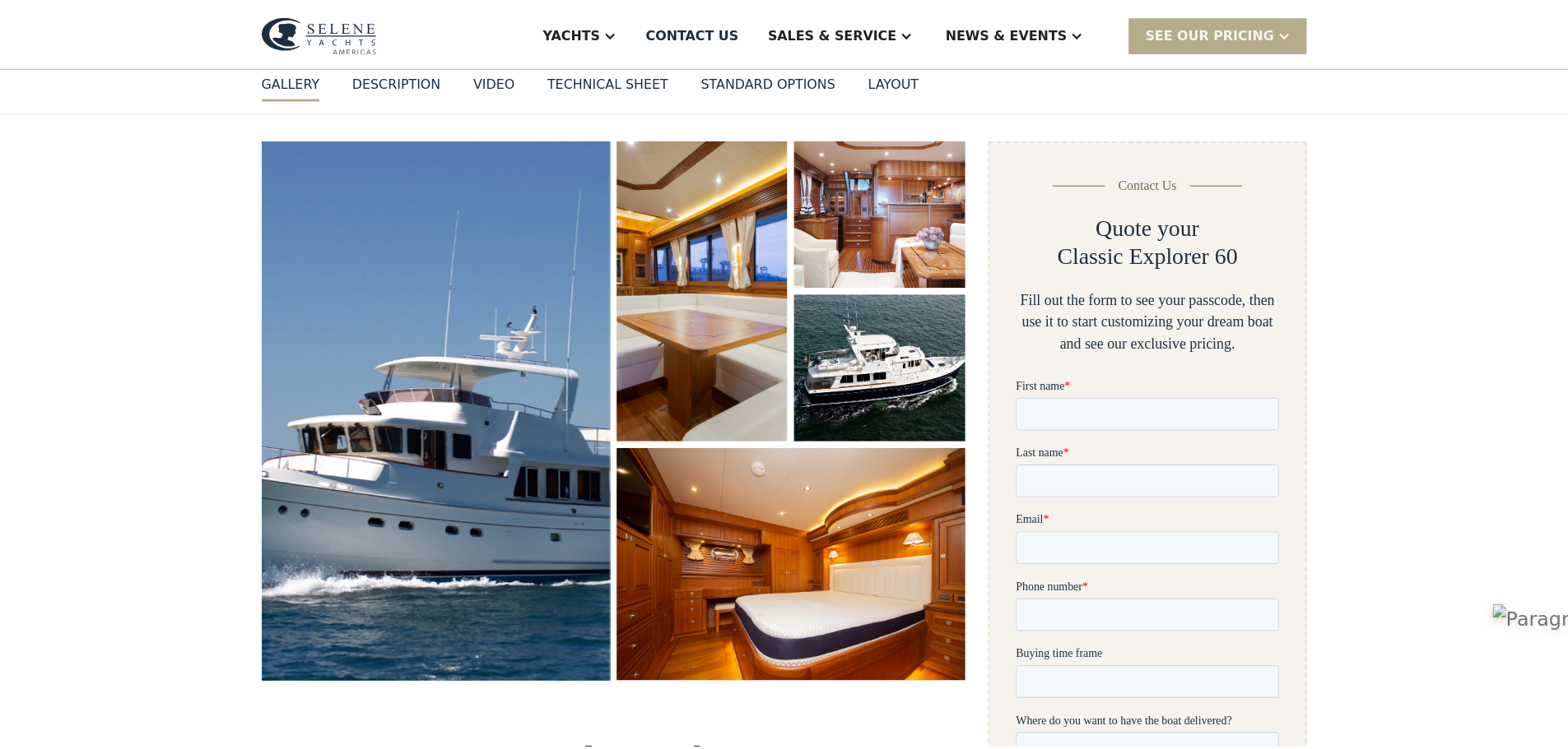
scroll to position [0, 0]
